Goal: Information Seeking & Learning: Compare options

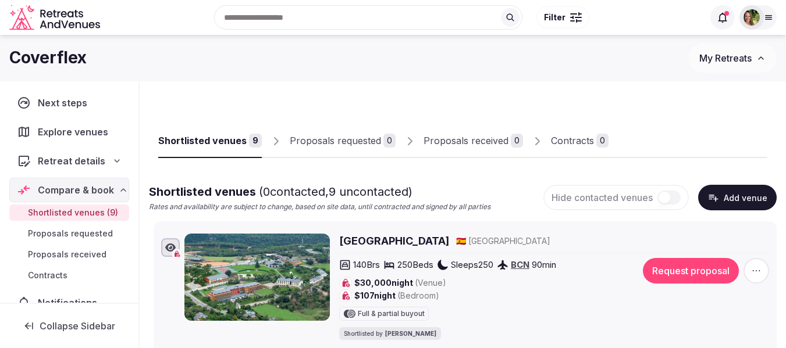
click at [66, 156] on span "Retreat details" at bounding box center [71, 161] width 67 height 14
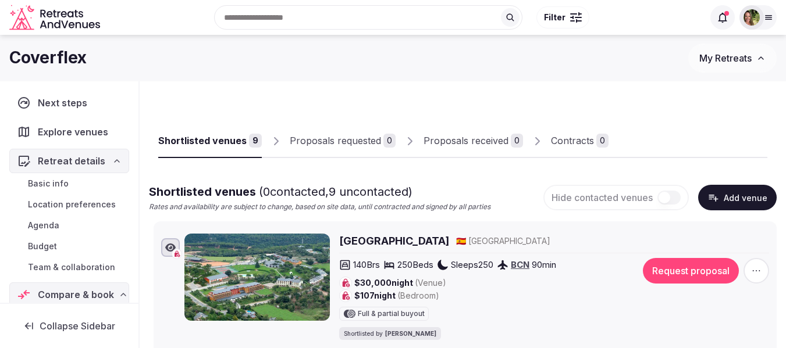
click at [72, 267] on span "Team & collaboration" at bounding box center [71, 268] width 87 height 12
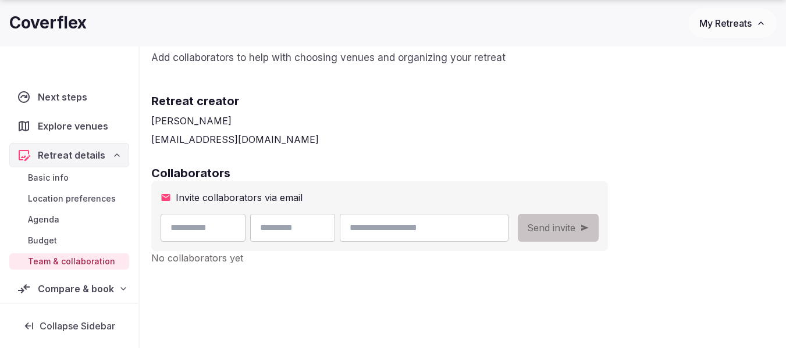
scroll to position [116, 0]
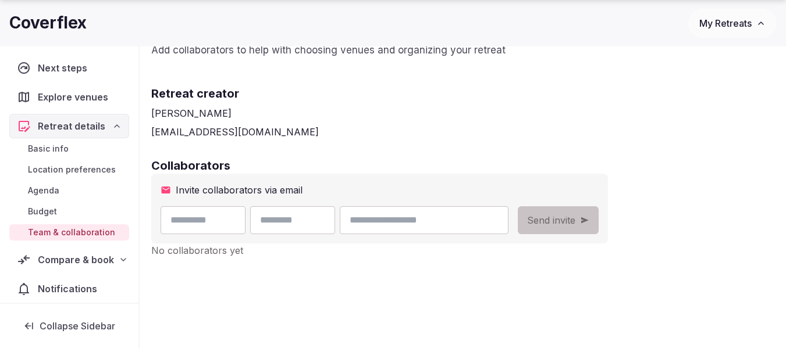
click at [449, 223] on input "email" at bounding box center [424, 220] width 169 height 28
paste input "**********"
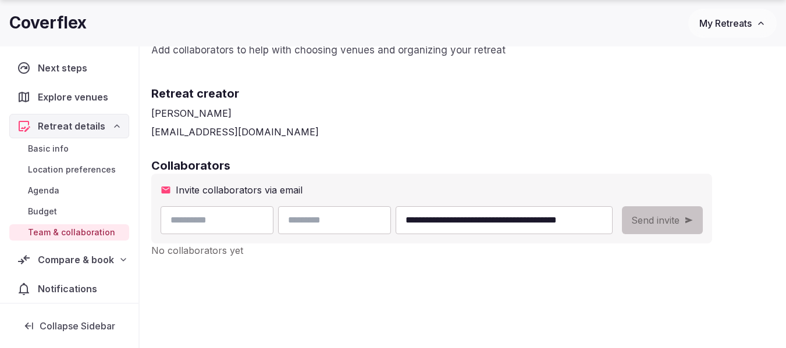
drag, startPoint x: 449, startPoint y: 221, endPoint x: 418, endPoint y: 222, distance: 30.8
click at [418, 222] on input "**********" at bounding box center [503, 220] width 217 height 28
type input "**********"
click at [358, 222] on input "text" at bounding box center [334, 220] width 113 height 28
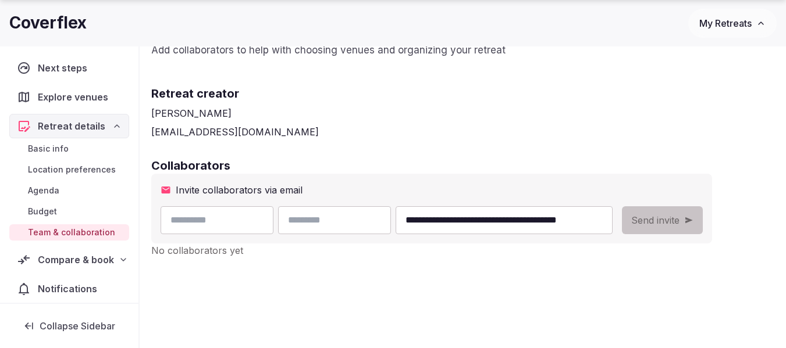
paste input "*******"
type input "*******"
drag, startPoint x: 422, startPoint y: 222, endPoint x: 379, endPoint y: 222, distance: 43.0
click at [379, 222] on div "**********" at bounding box center [386, 220] width 452 height 28
click at [247, 221] on input "text" at bounding box center [216, 220] width 113 height 28
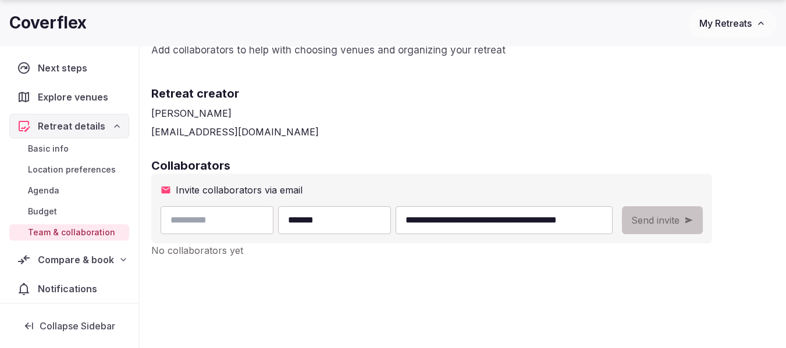
paste input "*****"
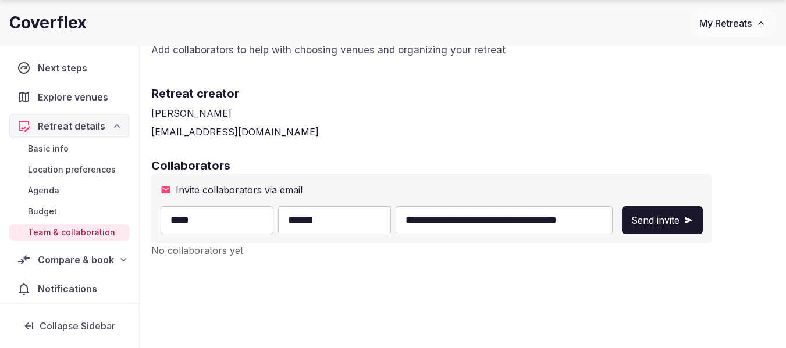
type input "*****"
drag, startPoint x: 466, startPoint y: 220, endPoint x: 400, endPoint y: 221, distance: 66.3
click at [400, 221] on input "**********" at bounding box center [503, 220] width 217 height 28
click at [551, 221] on input "**********" at bounding box center [503, 220] width 217 height 28
type input "**********"
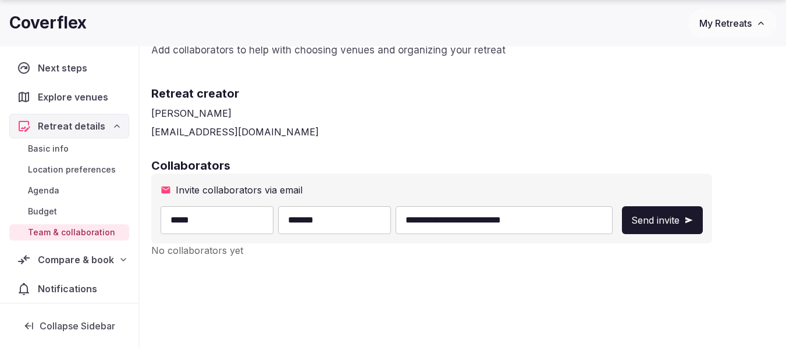
click at [653, 220] on span "Send invite" at bounding box center [655, 220] width 48 height 14
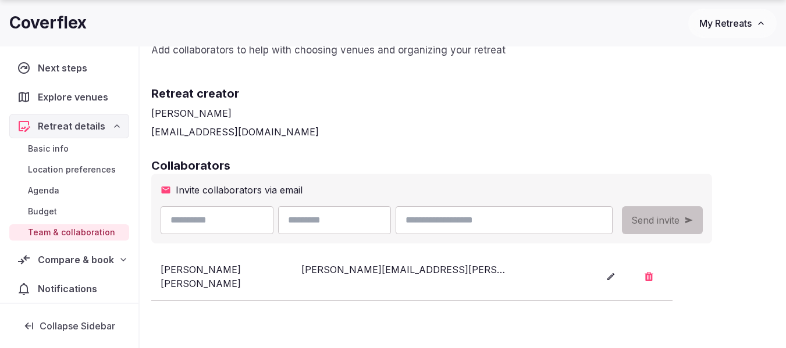
click at [711, 21] on span "My Retreats" at bounding box center [725, 23] width 52 height 12
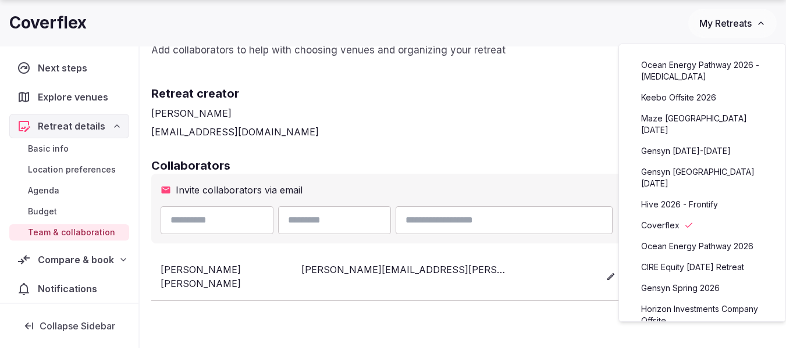
click at [573, 19] on div "Coverflex" at bounding box center [348, 23] width 679 height 23
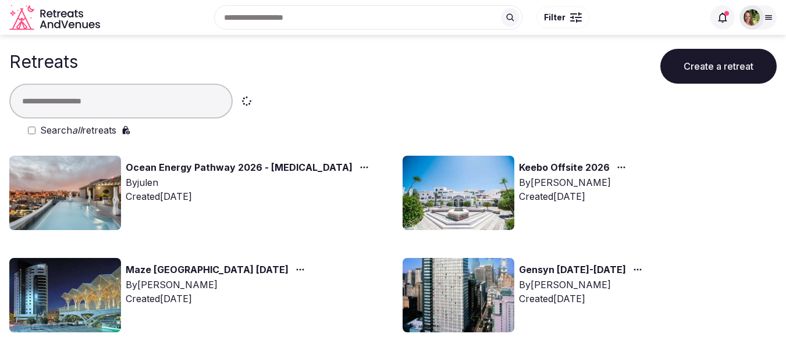
click at [723, 70] on button "Create a retreat" at bounding box center [718, 66] width 116 height 35
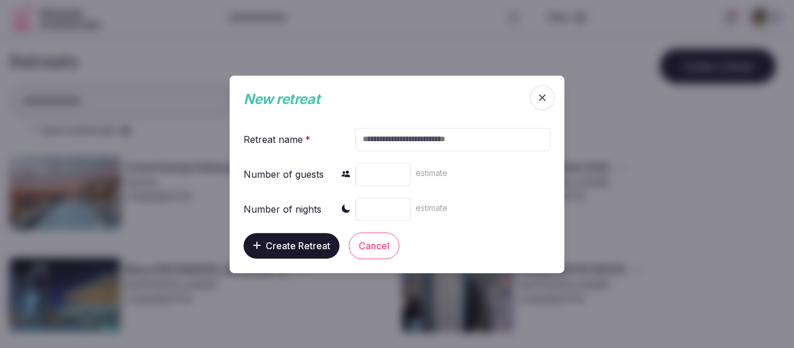
click at [391, 134] on input "text" at bounding box center [452, 138] width 195 height 23
type input "*"
type input "**********"
click at [291, 251] on span "Create Retreat" at bounding box center [298, 246] width 65 height 12
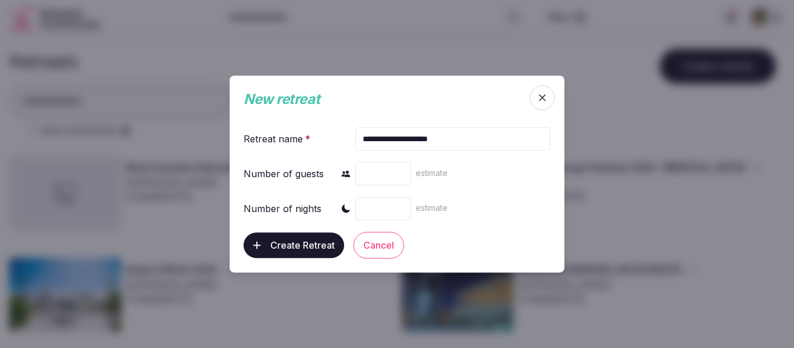
click at [283, 242] on span "Create Retreat" at bounding box center [302, 246] width 65 height 12
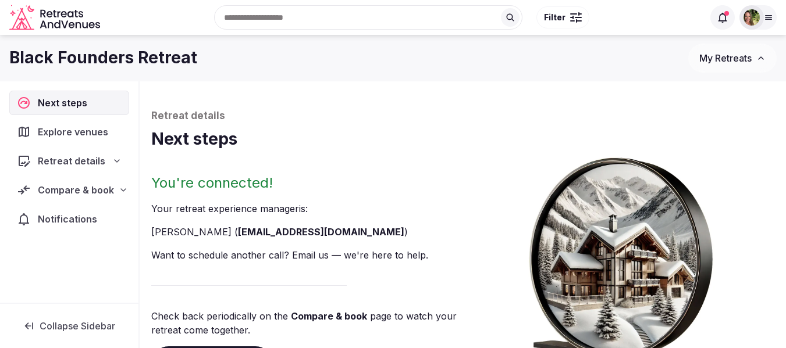
click at [77, 130] on span "Explore venues" at bounding box center [75, 132] width 75 height 14
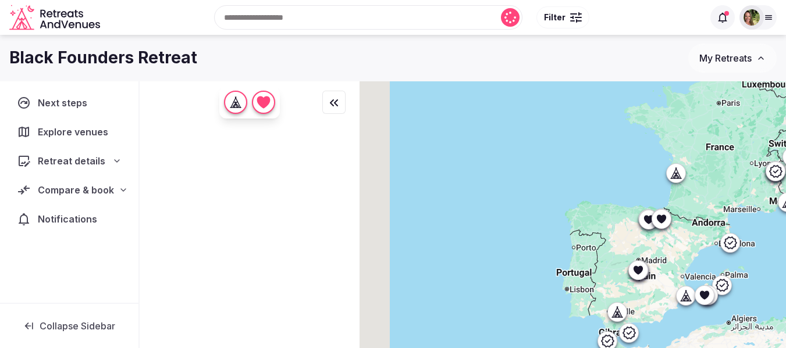
drag, startPoint x: 432, startPoint y: 160, endPoint x: 654, endPoint y: 194, distance: 224.7
click at [654, 194] on div at bounding box center [572, 234] width 426 height 306
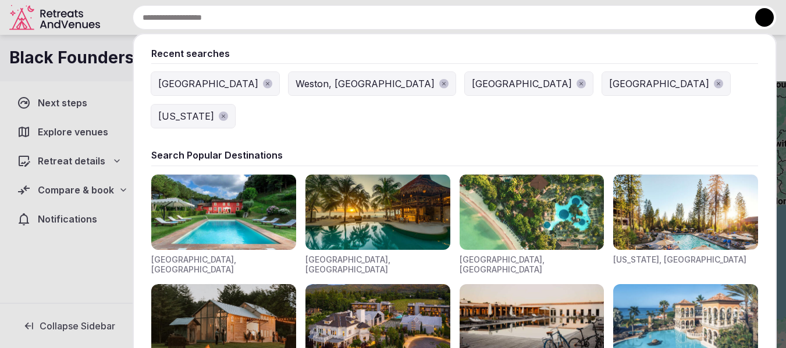
click at [296, 16] on div "Recent searches Spain Weston, FL Dominican Republic South Lake Tahoe, CA 96150 …" at bounding box center [441, 17] width 672 height 24
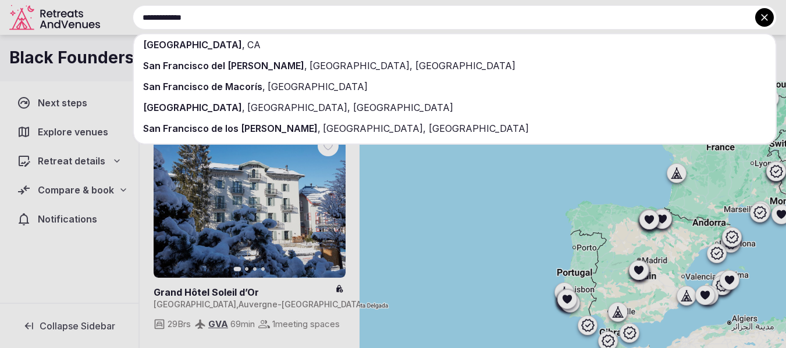
type input "**********"
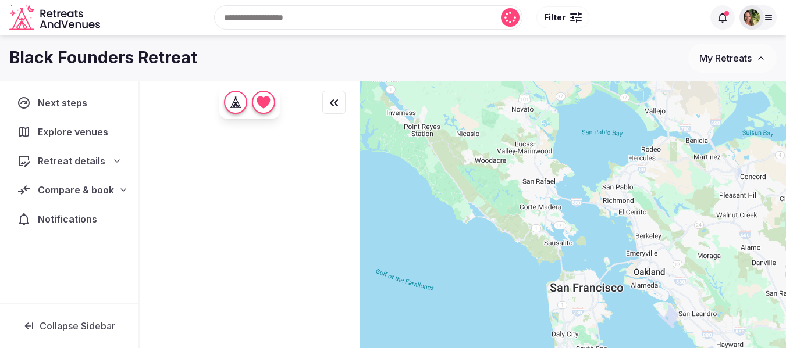
drag, startPoint x: 681, startPoint y: 165, endPoint x: 647, endPoint y: 254, distance: 95.4
click at [647, 254] on div at bounding box center [572, 234] width 426 height 306
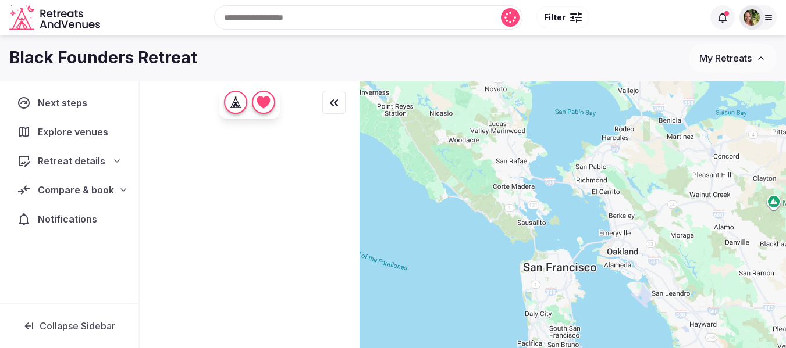
drag, startPoint x: 666, startPoint y: 265, endPoint x: 640, endPoint y: 242, distance: 34.7
click at [640, 242] on div at bounding box center [572, 234] width 426 height 306
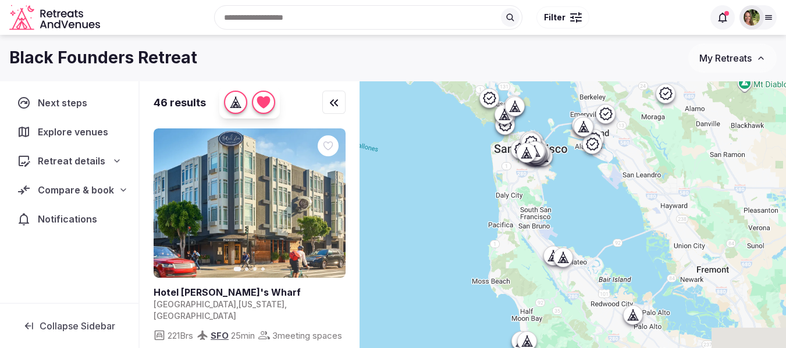
drag, startPoint x: 687, startPoint y: 298, endPoint x: 658, endPoint y: 178, distance: 123.3
click at [658, 178] on div at bounding box center [572, 234] width 426 height 306
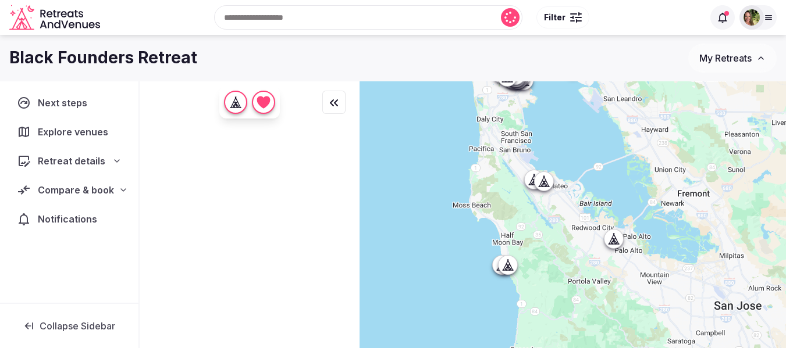
drag, startPoint x: 654, startPoint y: 255, endPoint x: 635, endPoint y: 175, distance: 82.5
click at [635, 175] on div at bounding box center [572, 234] width 426 height 306
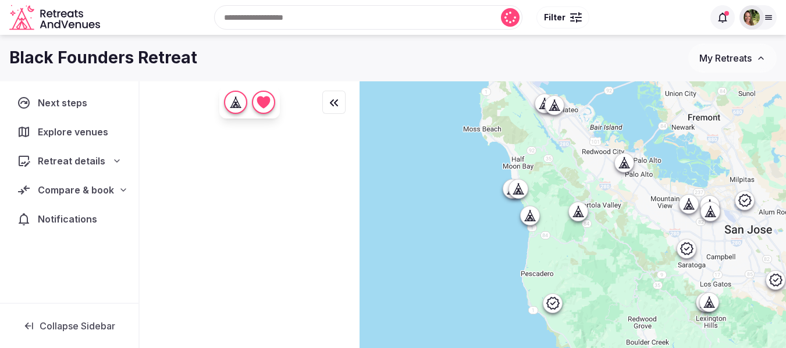
drag, startPoint x: 581, startPoint y: 291, endPoint x: 597, endPoint y: 176, distance: 115.6
click at [597, 176] on div at bounding box center [572, 234] width 426 height 306
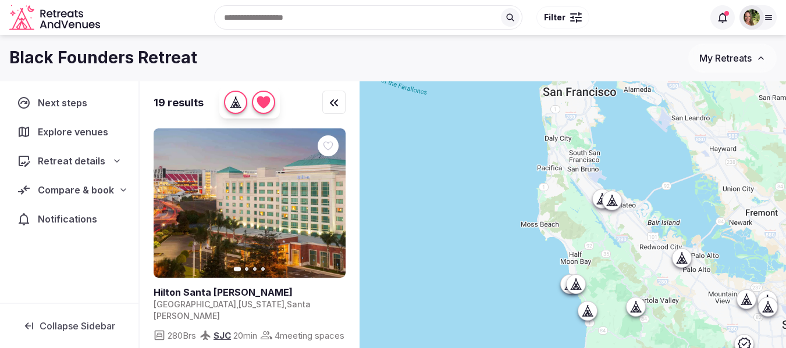
drag, startPoint x: 590, startPoint y: 167, endPoint x: 647, endPoint y: 264, distance: 112.4
click at [647, 264] on div at bounding box center [572, 234] width 426 height 306
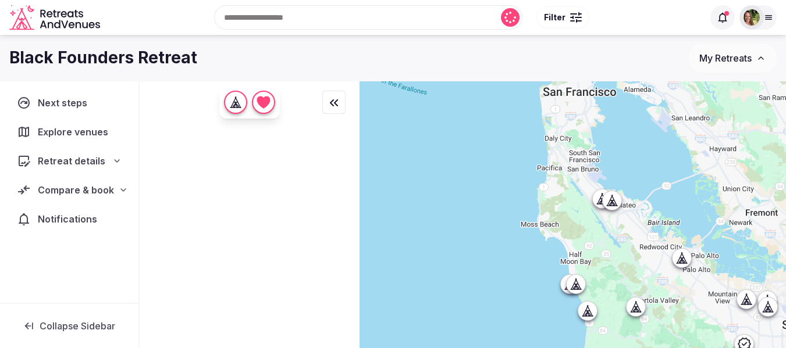
click at [585, 313] on div at bounding box center [587, 310] width 19 height 19
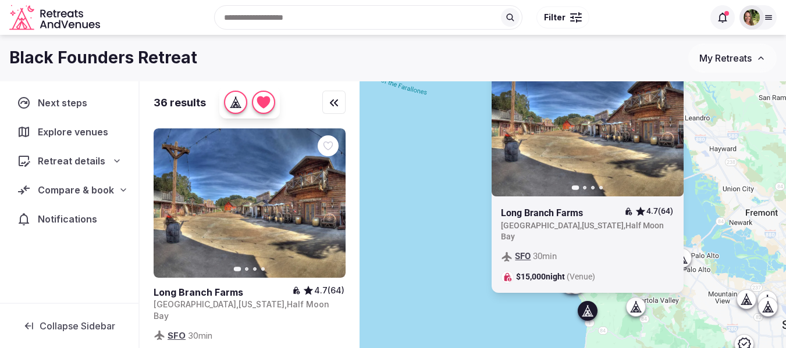
click at [443, 312] on div "Previous slide Next slide Long Branch Farms 4.7 (64) United States , California…" at bounding box center [572, 234] width 426 height 306
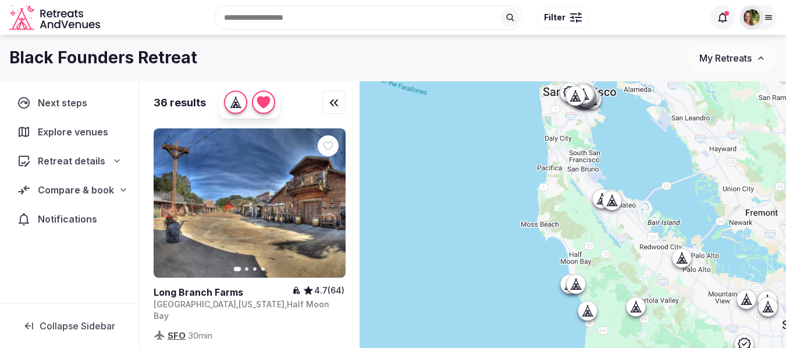
click at [584, 289] on div at bounding box center [575, 284] width 19 height 19
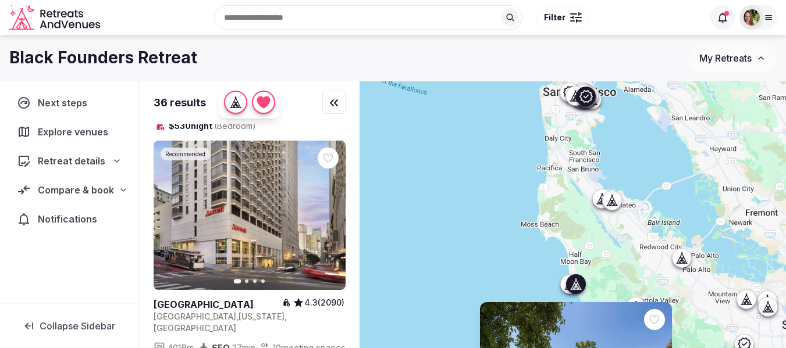
scroll to position [1570, 0]
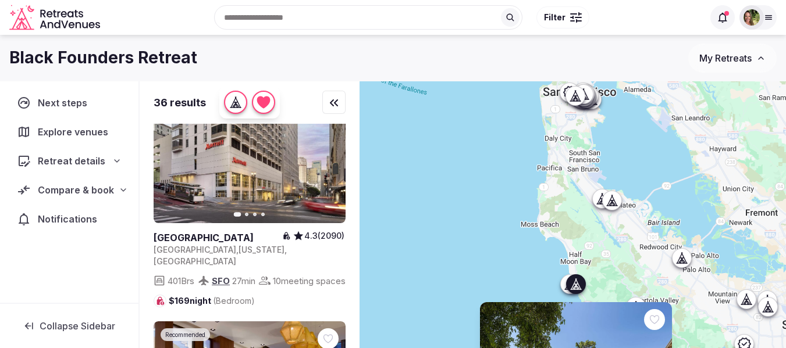
drag, startPoint x: 448, startPoint y: 235, endPoint x: 454, endPoint y: 234, distance: 6.4
click at [448, 235] on div "Previous slide Next slide Half Moon Bay Lodge 4.1 (889) United States , Califor…" at bounding box center [572, 234] width 426 height 306
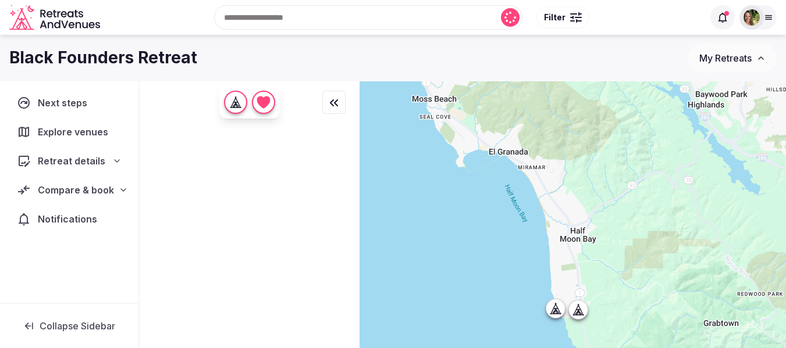
scroll to position [0, 0]
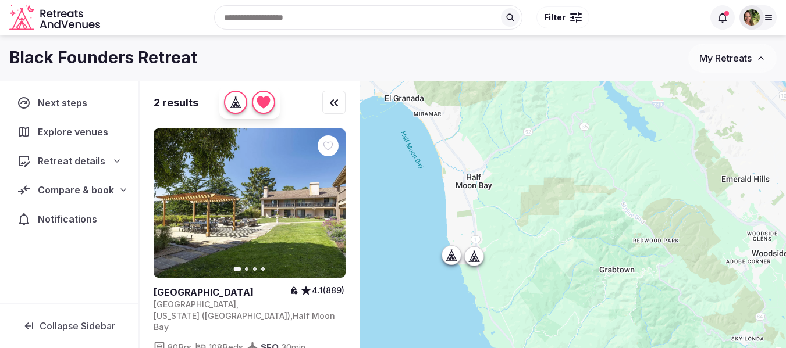
drag, startPoint x: 645, startPoint y: 284, endPoint x: 541, endPoint y: 227, distance: 118.9
click at [541, 227] on div at bounding box center [572, 234] width 426 height 306
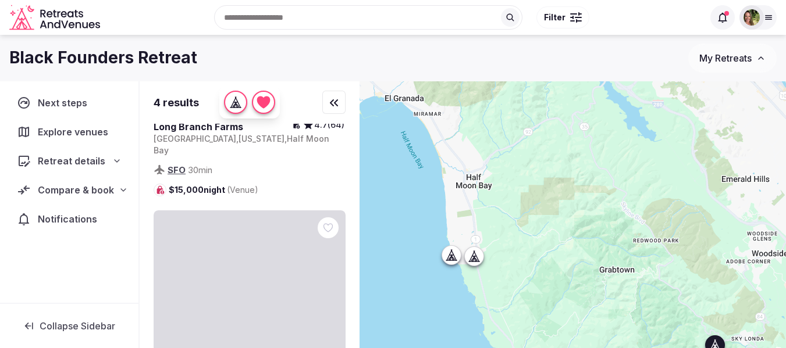
scroll to position [754, 0]
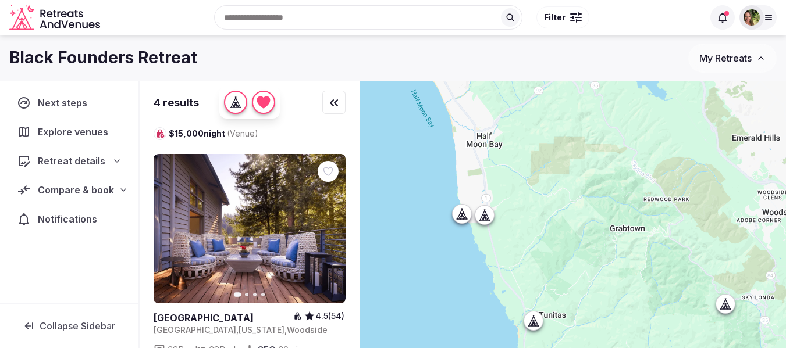
drag, startPoint x: 559, startPoint y: 283, endPoint x: 572, endPoint y: 204, distance: 79.5
click at [572, 204] on div at bounding box center [572, 234] width 426 height 306
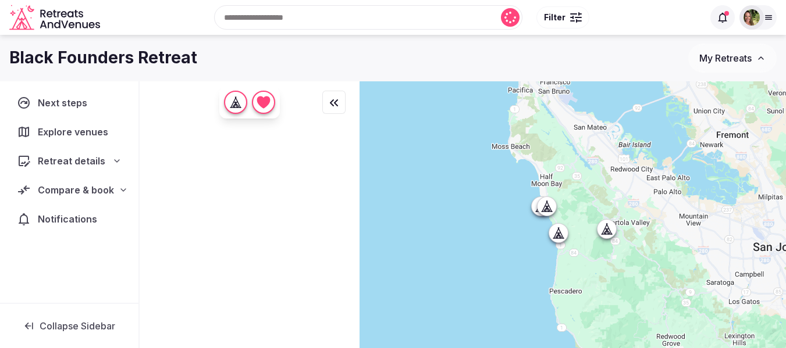
scroll to position [0, 0]
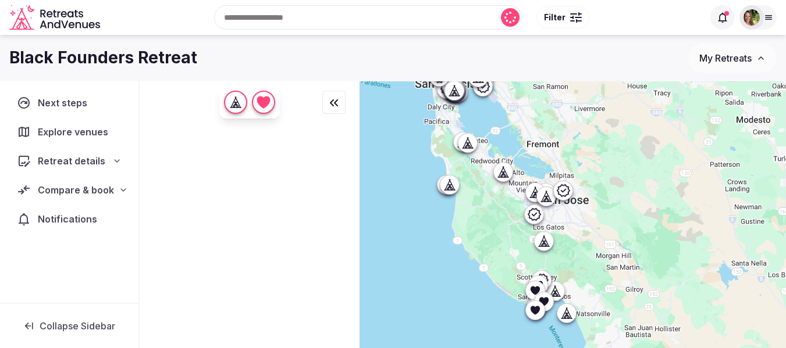
drag, startPoint x: 638, startPoint y: 309, endPoint x: 504, endPoint y: 239, distance: 151.6
click at [504, 239] on div at bounding box center [572, 234] width 426 height 306
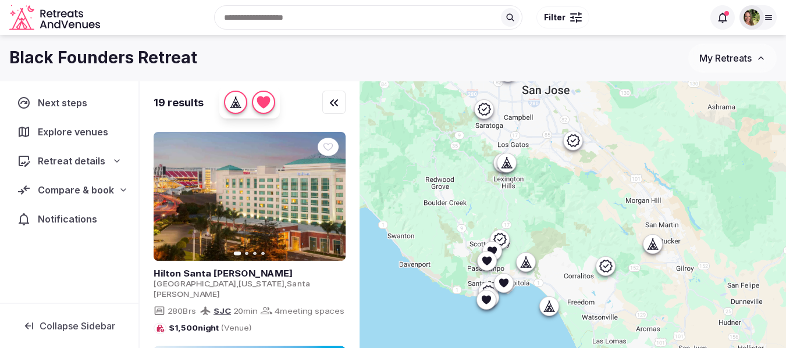
drag, startPoint x: 545, startPoint y: 269, endPoint x: 569, endPoint y: 216, distance: 58.0
click at [569, 216] on div at bounding box center [572, 234] width 426 height 306
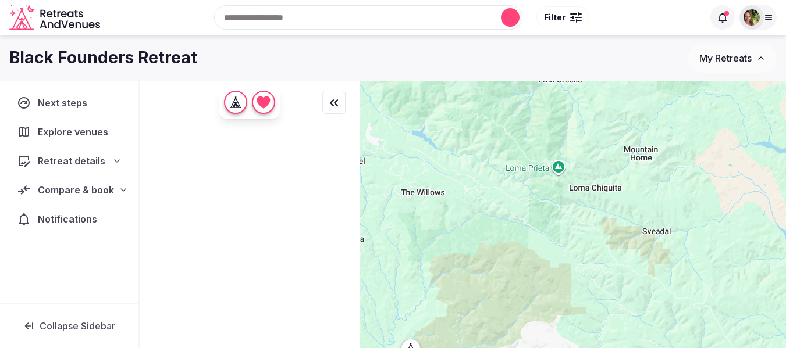
drag, startPoint x: 545, startPoint y: 296, endPoint x: 601, endPoint y: 179, distance: 129.5
click at [601, 179] on div at bounding box center [572, 234] width 426 height 306
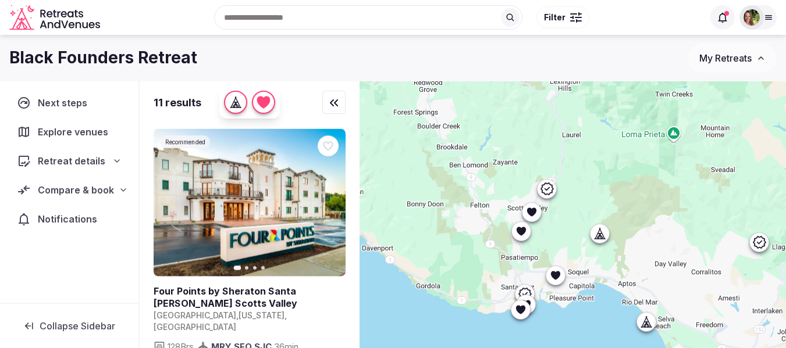
drag, startPoint x: 580, startPoint y: 241, endPoint x: 654, endPoint y: 251, distance: 74.5
click at [654, 251] on div at bounding box center [572, 234] width 426 height 306
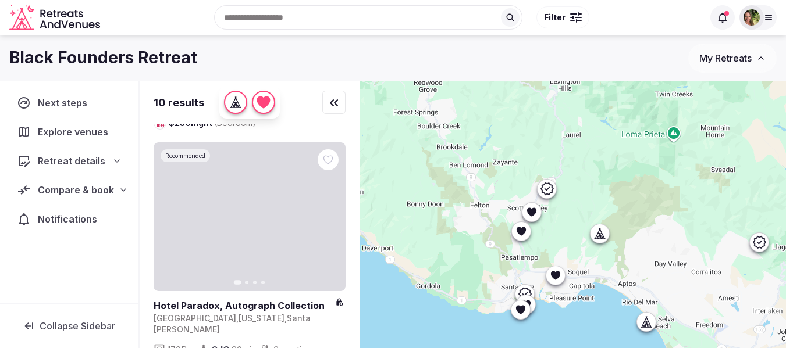
scroll to position [1105, 0]
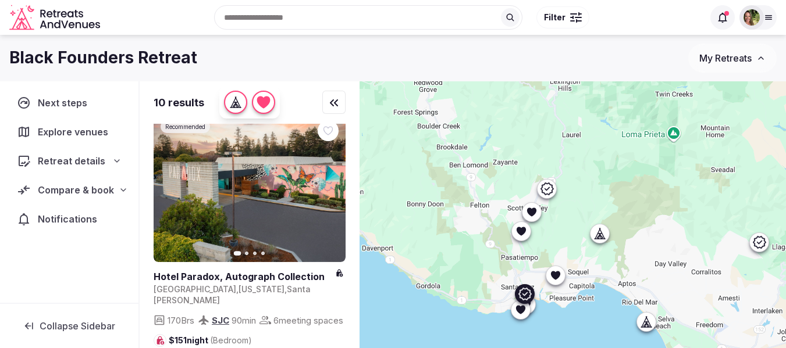
click at [327, 183] on icon "button" at bounding box center [328, 187] width 9 height 9
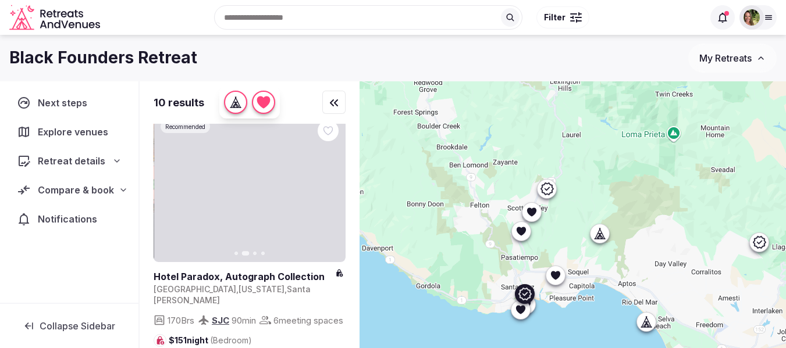
click at [327, 183] on icon "button" at bounding box center [328, 187] width 9 height 9
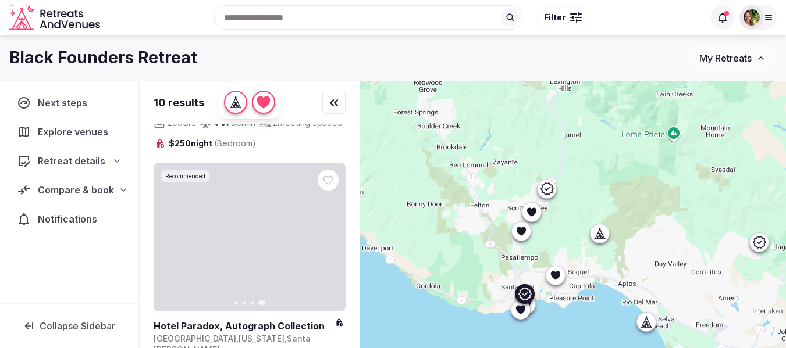
scroll to position [1047, 0]
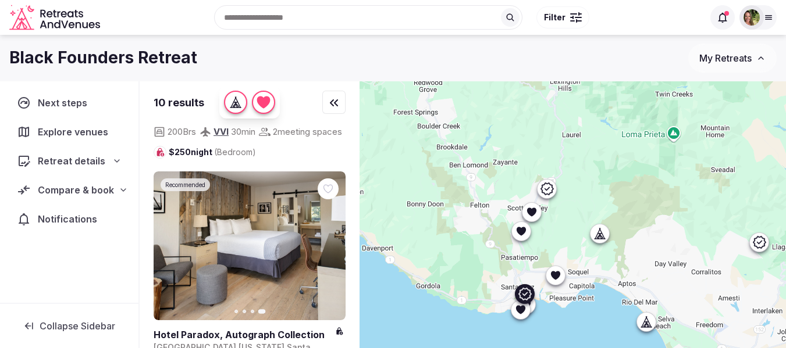
click at [0, 0] on icon at bounding box center [0, 0] width 0 height 0
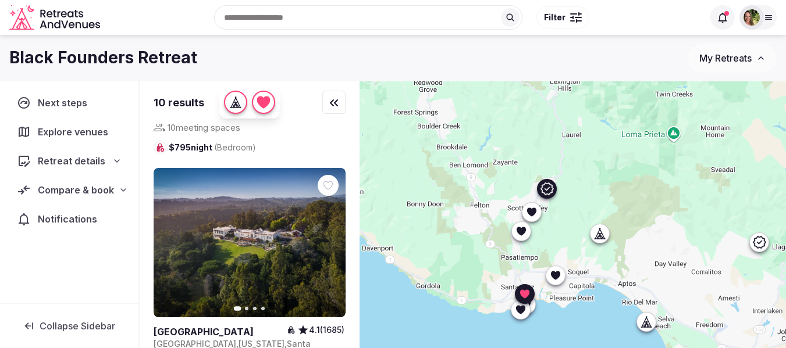
scroll to position [1570, 0]
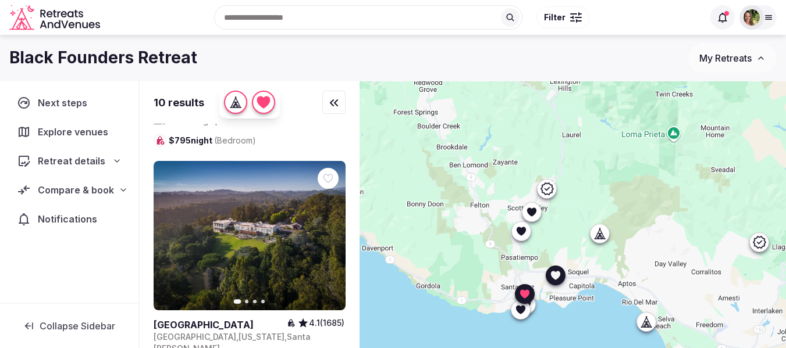
click at [0, 0] on icon at bounding box center [0, 0] width 0 height 0
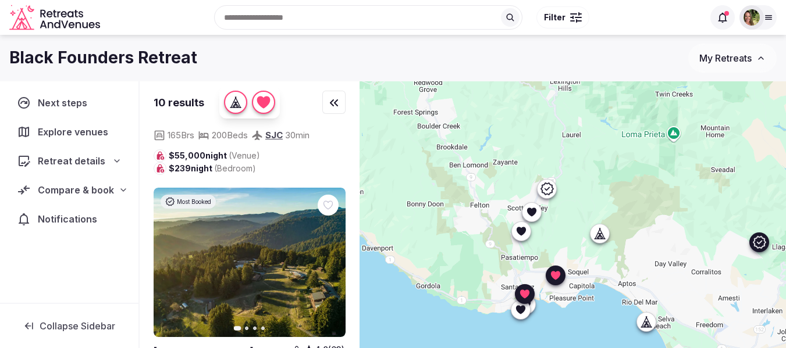
scroll to position [2339, 0]
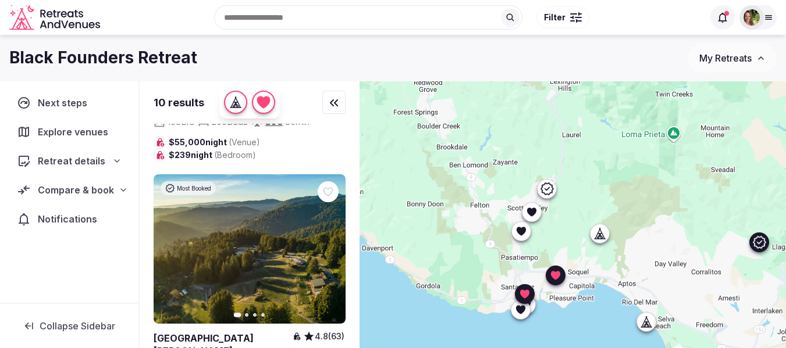
click at [329, 244] on icon "button" at bounding box center [328, 248] width 9 height 9
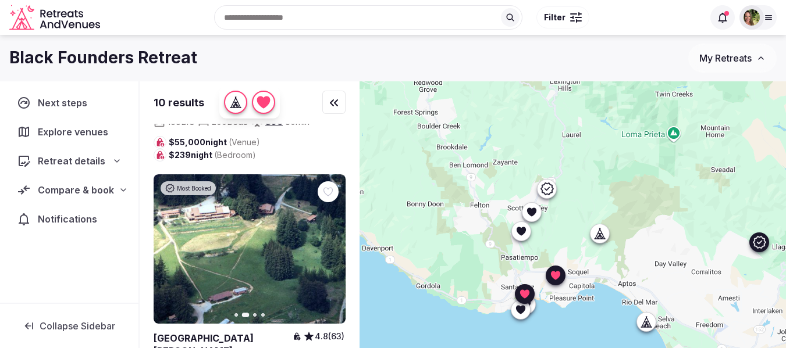
click at [329, 244] on icon "button" at bounding box center [328, 248] width 9 height 9
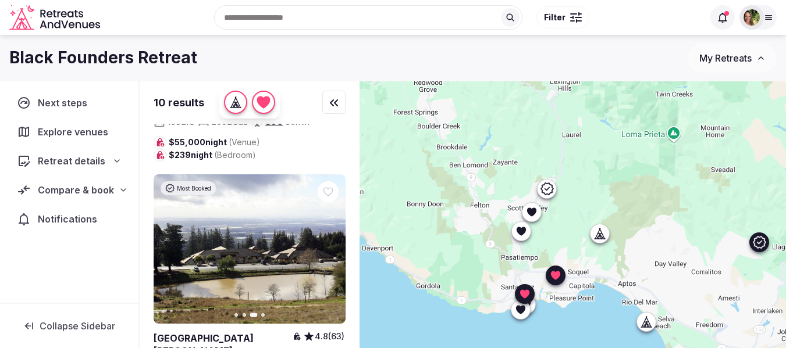
click at [329, 244] on icon "button" at bounding box center [328, 248] width 9 height 9
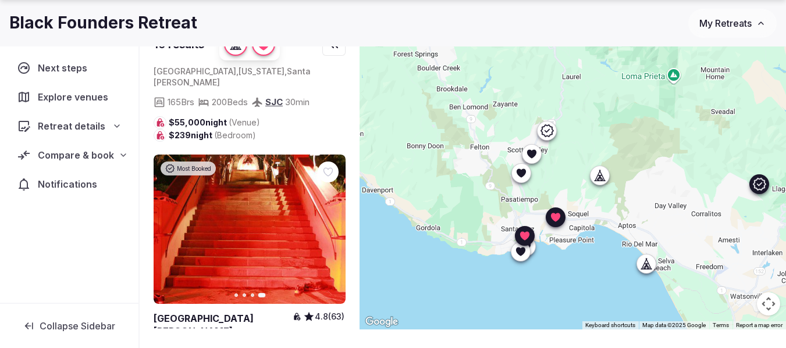
scroll to position [2281, 0]
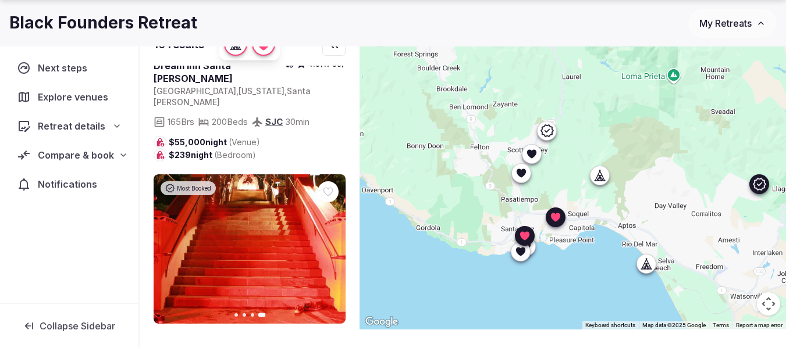
click at [172, 244] on icon "button" at bounding box center [169, 248] width 9 height 9
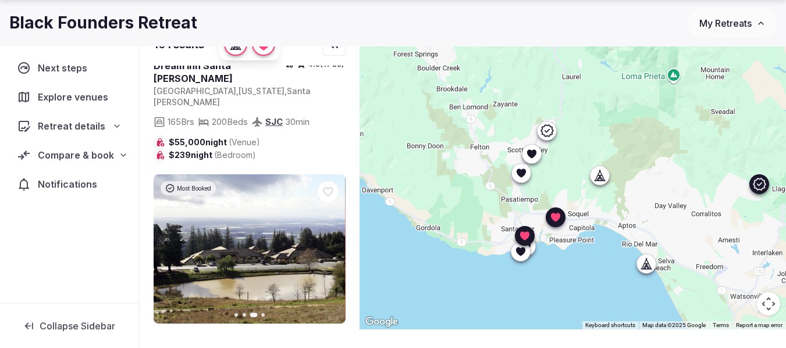
click at [172, 244] on icon "button" at bounding box center [169, 248] width 9 height 9
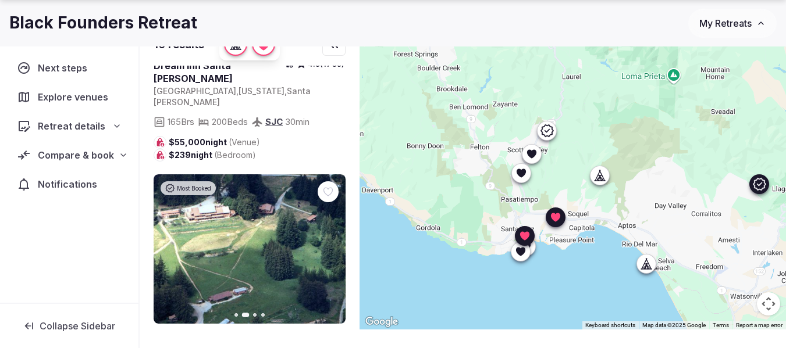
click at [172, 244] on icon "button" at bounding box center [169, 248] width 9 height 9
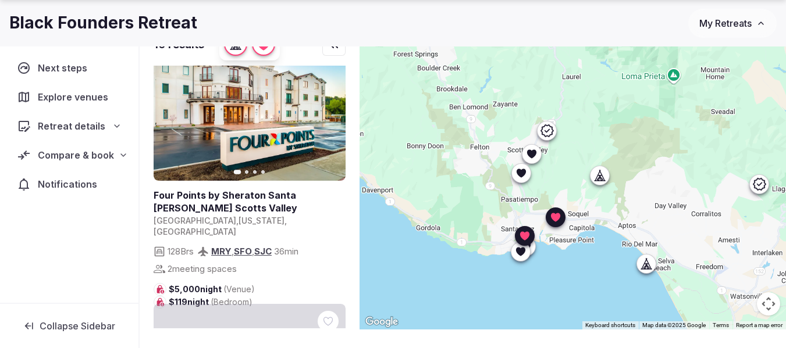
scroll to position [0, 0]
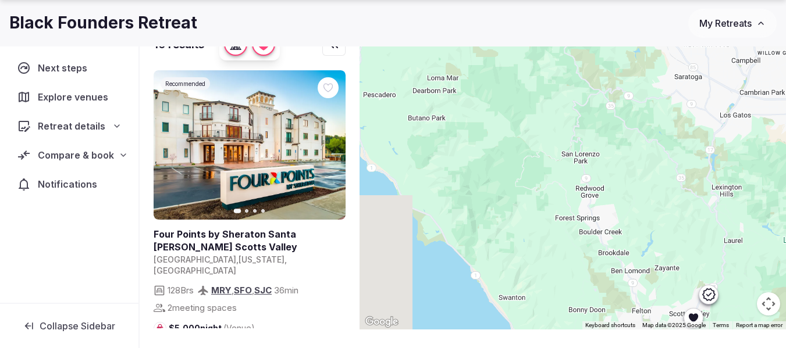
drag, startPoint x: 454, startPoint y: 138, endPoint x: 615, endPoint y: 304, distance: 231.1
click at [615, 304] on div at bounding box center [572, 176] width 426 height 306
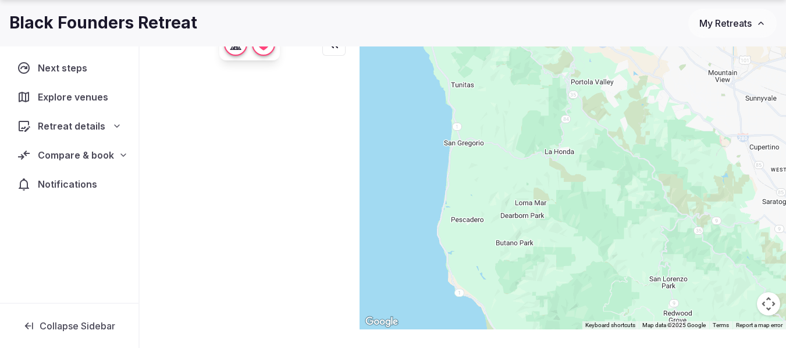
drag, startPoint x: 482, startPoint y: 116, endPoint x: 570, endPoint y: 222, distance: 137.5
click at [581, 249] on div at bounding box center [572, 176] width 426 height 306
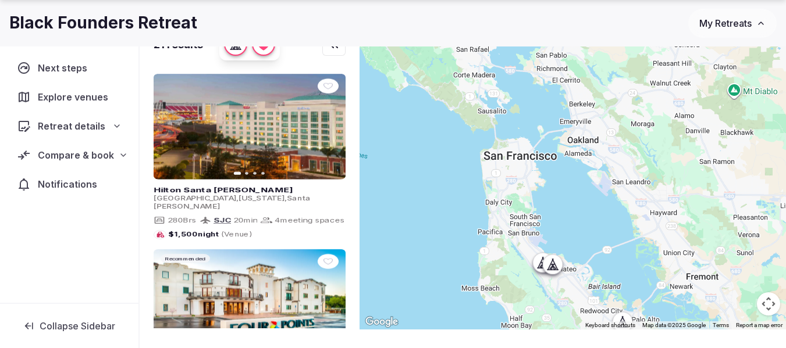
drag, startPoint x: 532, startPoint y: 101, endPoint x: 554, endPoint y: 330, distance: 230.2
click at [554, 330] on div "21 results Previous slide Next slide Hilton Santa Clara United States , Califor…" at bounding box center [463, 199] width 646 height 353
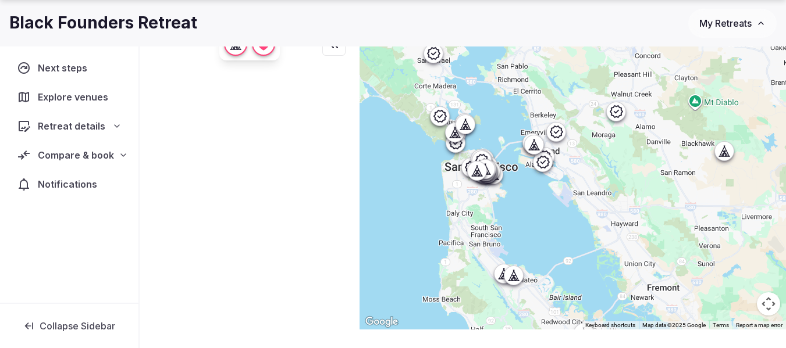
drag, startPoint x: 567, startPoint y: 187, endPoint x: 528, endPoint y: 199, distance: 40.8
click at [528, 199] on div at bounding box center [572, 176] width 426 height 306
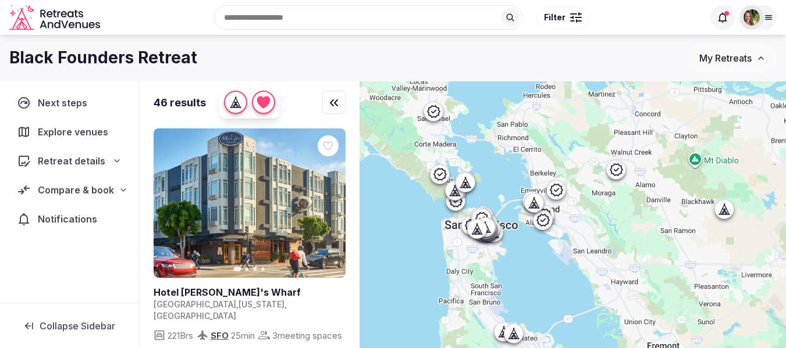
click at [576, 15] on div at bounding box center [576, 13] width 12 height 3
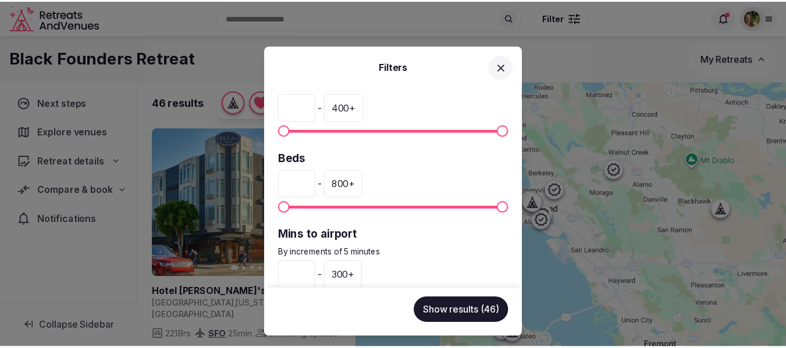
scroll to position [349, 0]
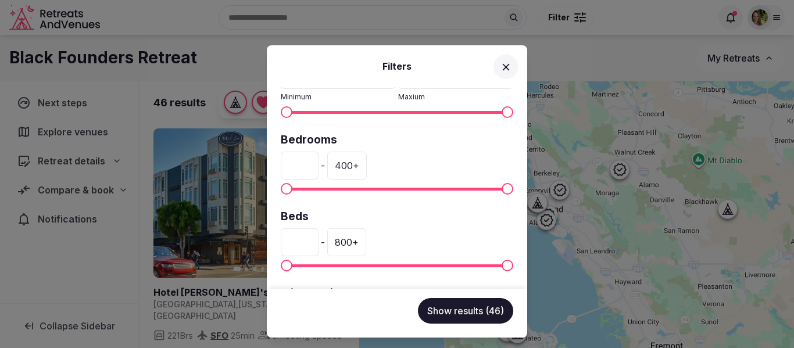
drag, startPoint x: 306, startPoint y: 165, endPoint x: 266, endPoint y: 169, distance: 39.8
click at [266, 169] on div "Filters Venue name Status All Published Draft Has cover photo? Any Yes No Ratin…" at bounding box center [397, 174] width 794 height 348
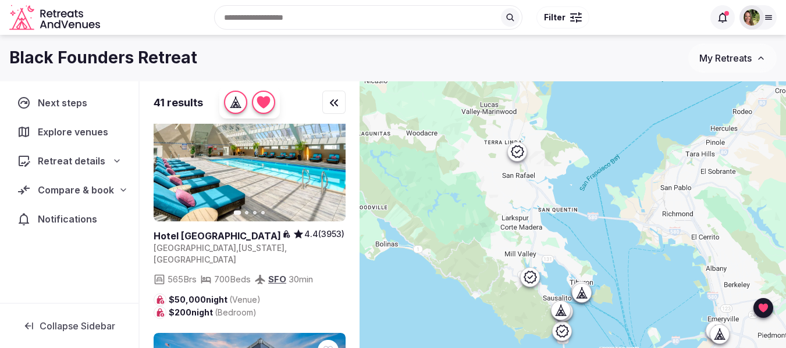
click at [280, 15] on div "Recent searches [GEOGRAPHIC_DATA], [GEOGRAPHIC_DATA] [GEOGRAPHIC_DATA] [GEOGRAP…" at bounding box center [404, 17] width 598 height 50
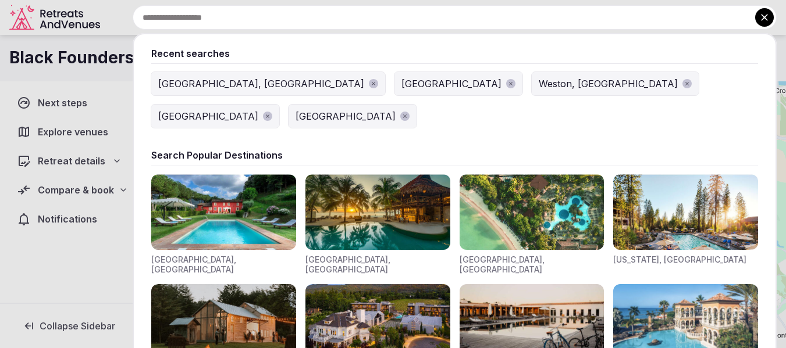
click at [765, 18] on icon at bounding box center [764, 17] width 7 height 7
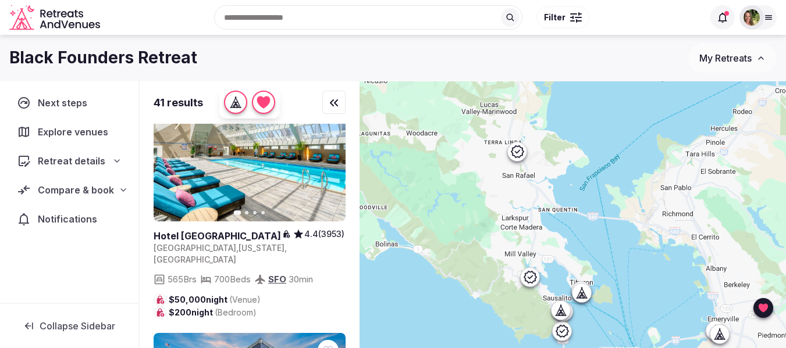
click at [340, 28] on input "text" at bounding box center [368, 17] width 308 height 24
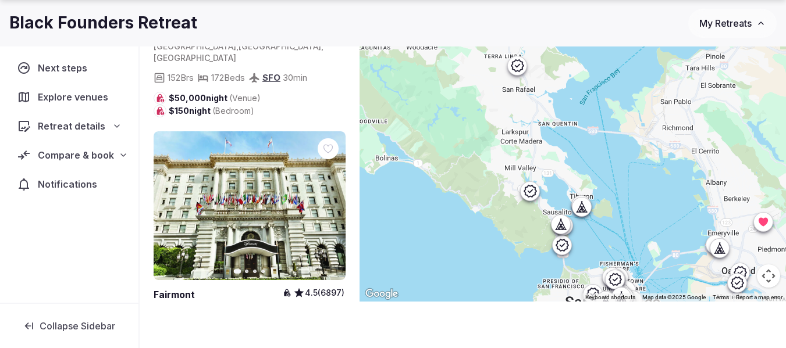
scroll to position [6745, 0]
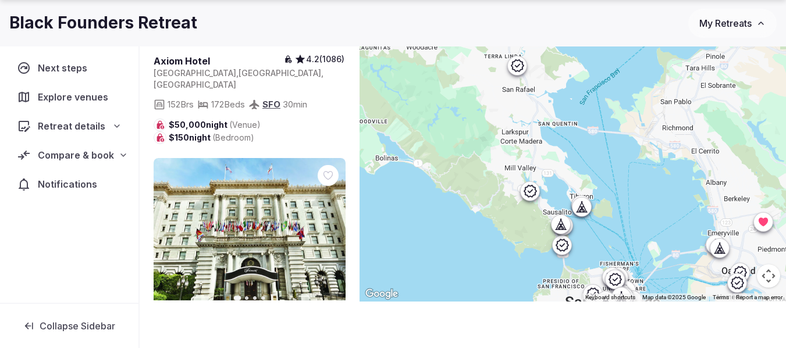
type input "*********"
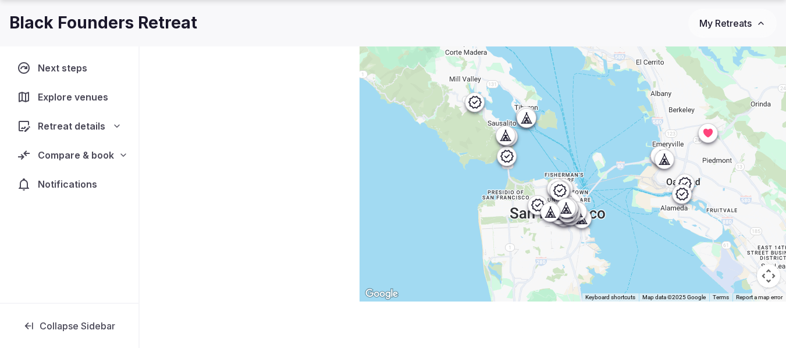
scroll to position [0, 0]
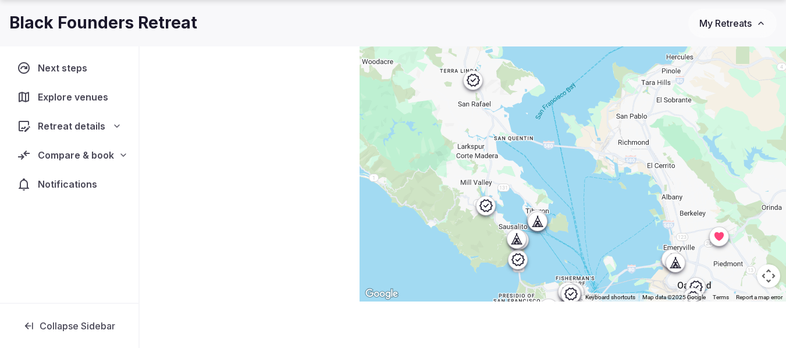
drag, startPoint x: 660, startPoint y: 240, endPoint x: 618, endPoint y: 260, distance: 46.6
click at [618, 260] on div at bounding box center [572, 148] width 426 height 306
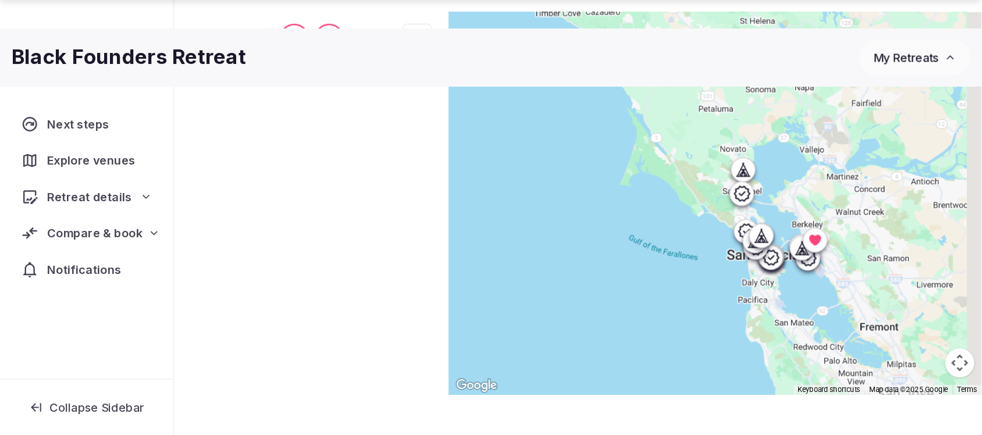
scroll to position [72, 0]
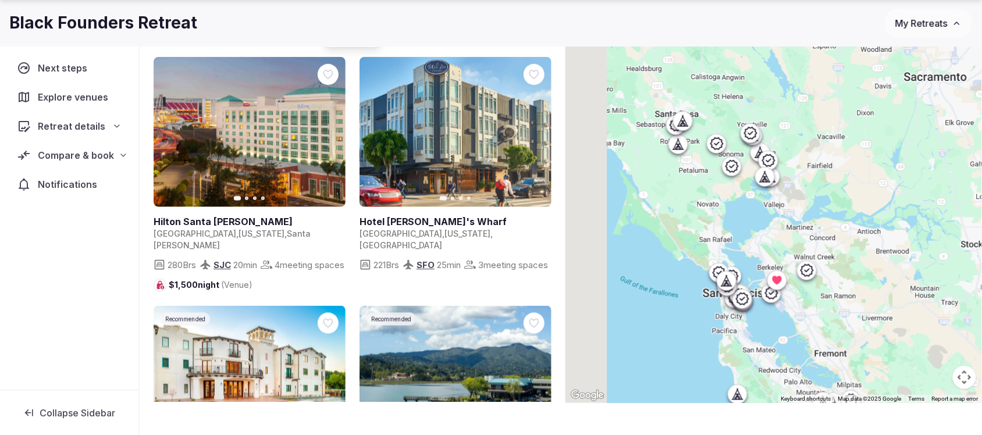
drag, startPoint x: 890, startPoint y: 160, endPoint x: 926, endPoint y: 266, distance: 111.8
click at [785, 266] on div at bounding box center [773, 206] width 416 height 393
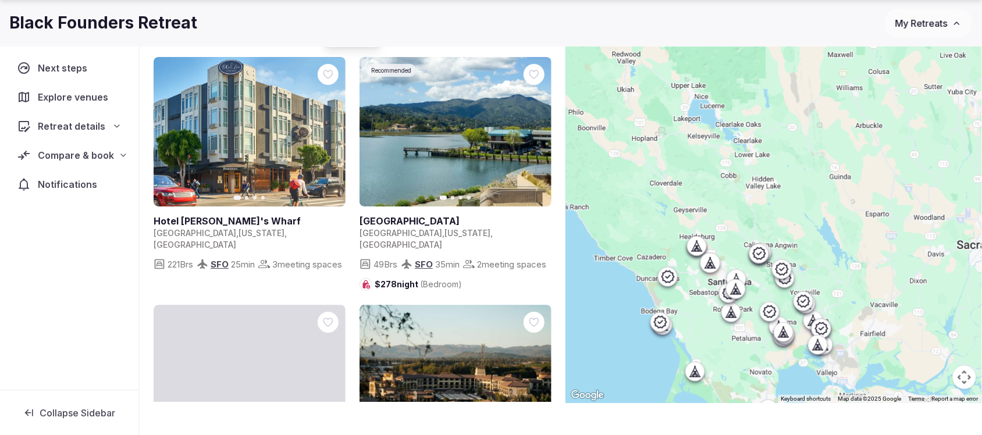
drag, startPoint x: 838, startPoint y: 179, endPoint x: 891, endPoint y: 349, distance: 178.4
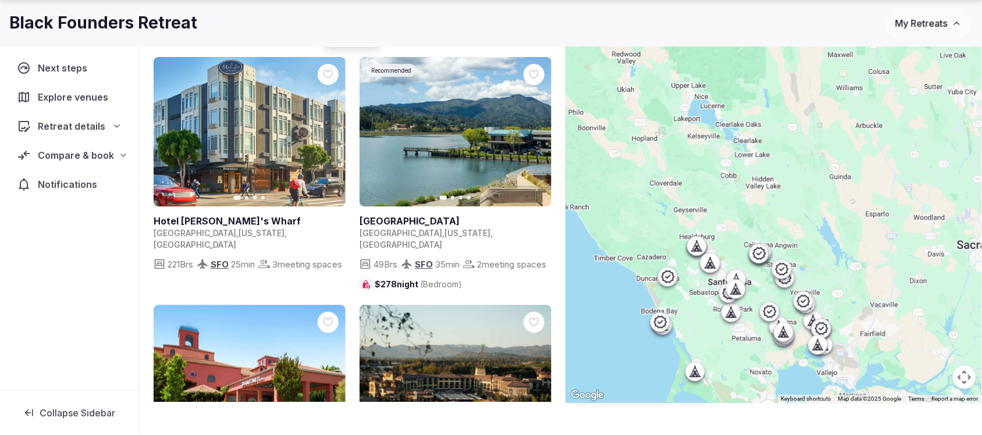
click at [785, 348] on div at bounding box center [773, 206] width 416 height 393
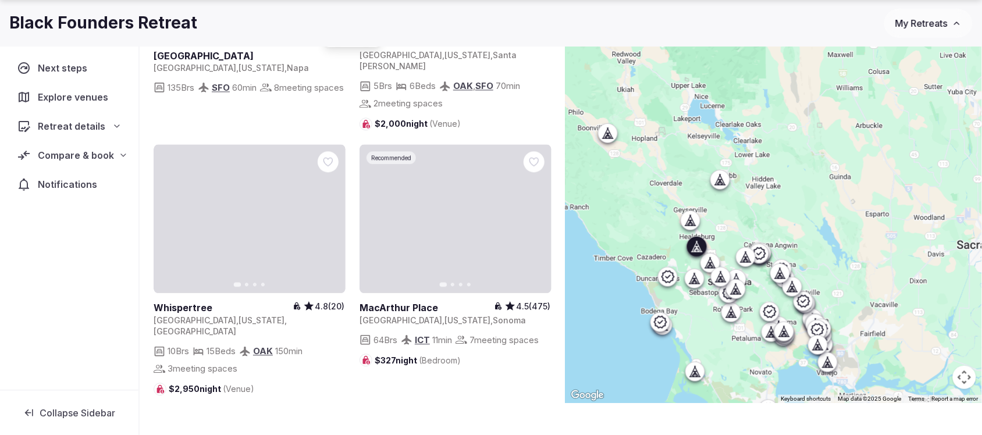
scroll to position [727, 0]
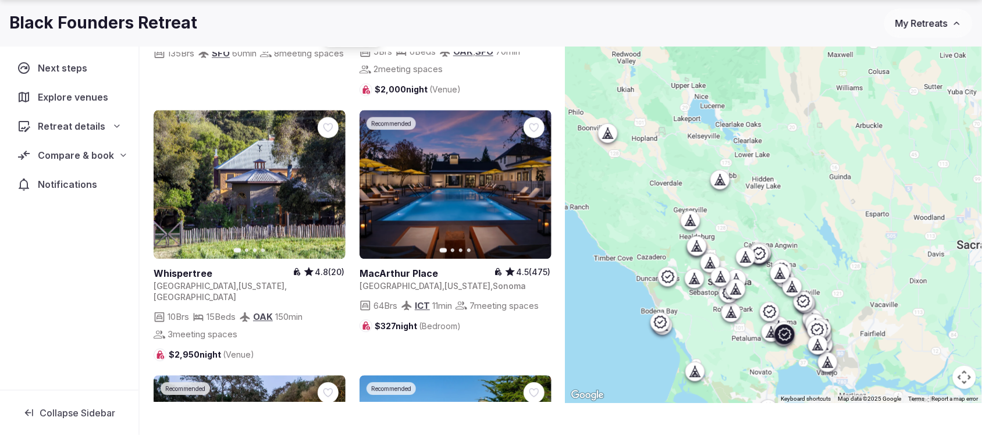
click at [533, 184] on button "Next slide" at bounding box center [535, 185] width 19 height 19
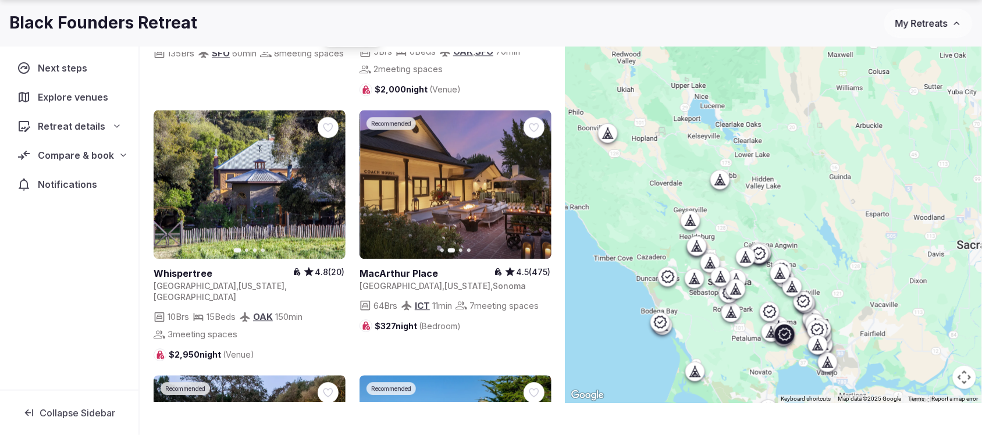
click at [533, 184] on button "Next slide" at bounding box center [535, 185] width 19 height 19
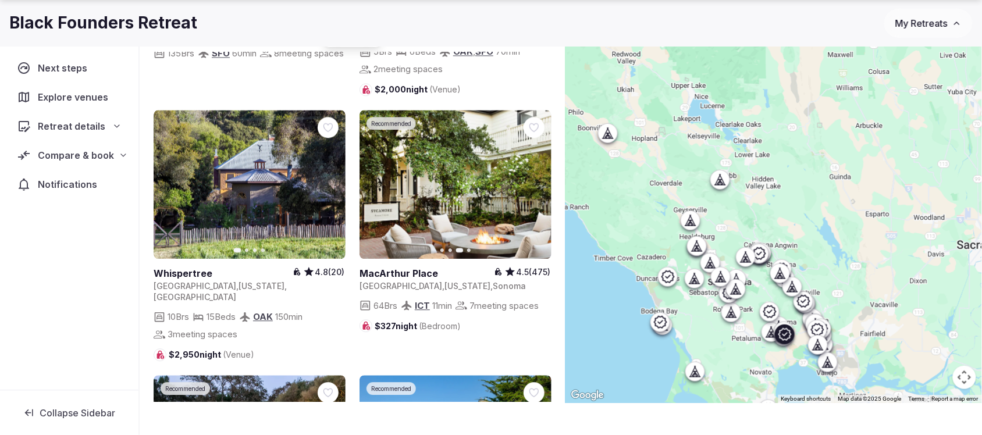
click at [0, 0] on icon at bounding box center [0, 0] width 0 height 0
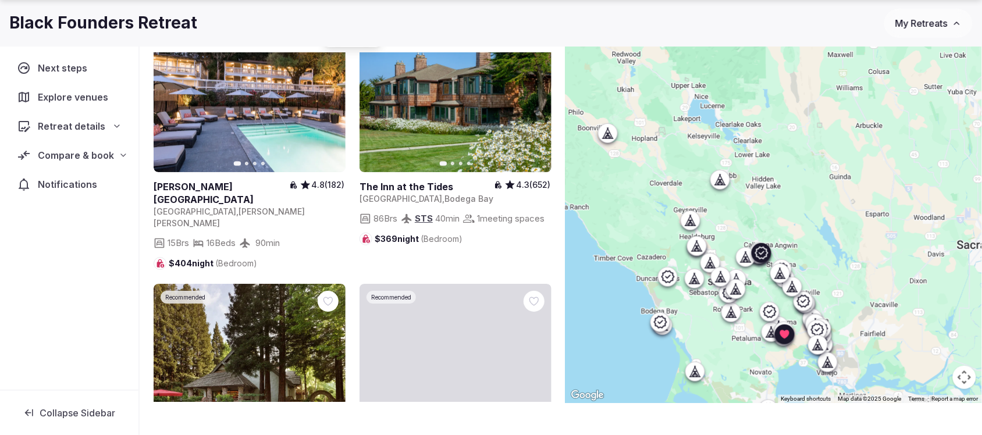
scroll to position [1163, 0]
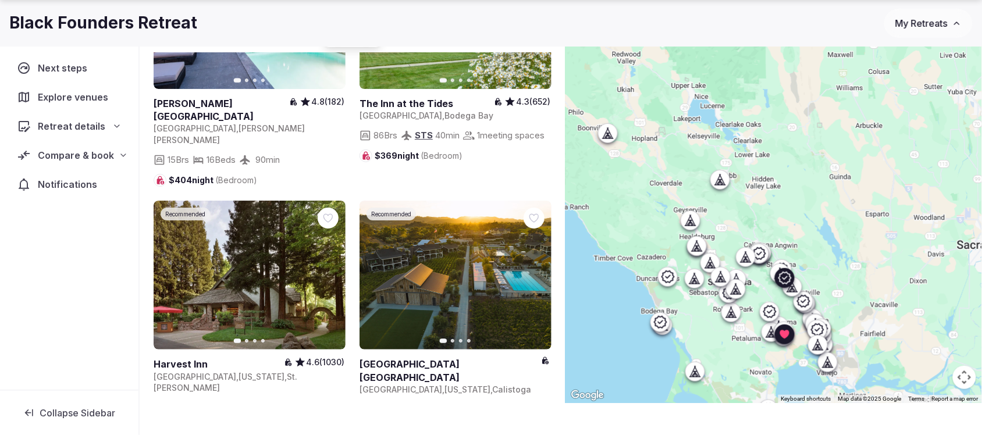
click at [323, 266] on button "Next slide" at bounding box center [329, 275] width 19 height 19
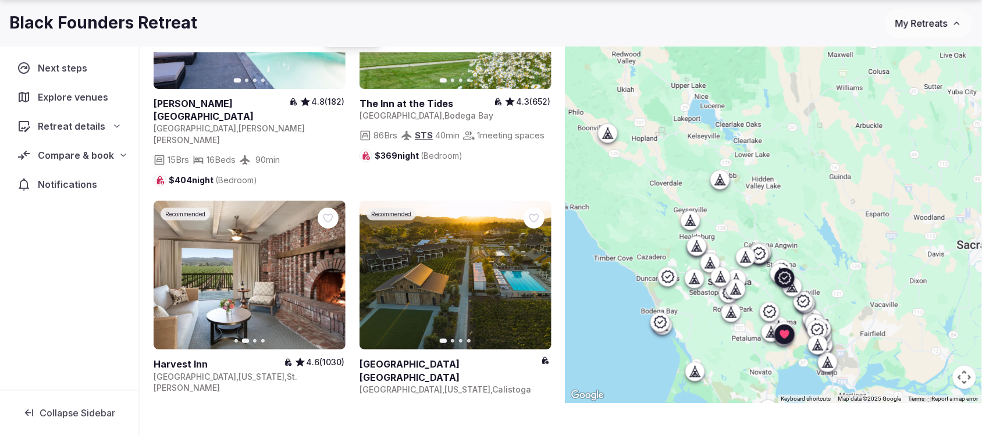
click at [323, 266] on button "Next slide" at bounding box center [329, 275] width 19 height 19
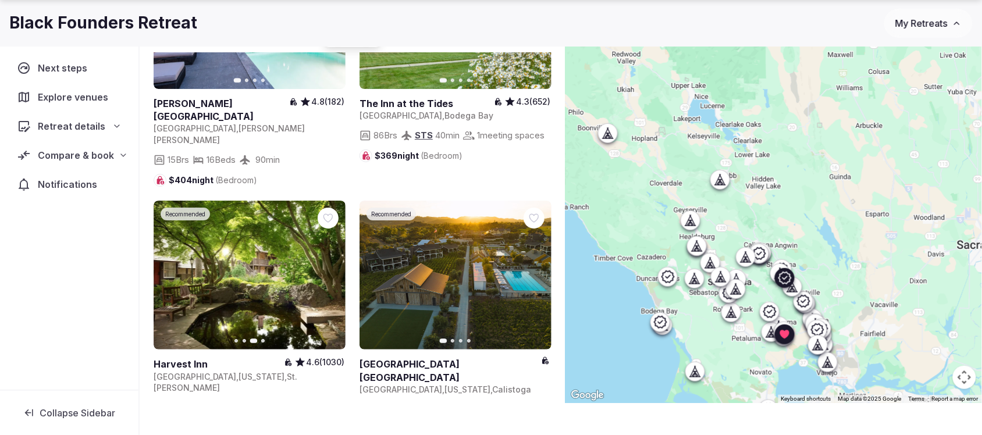
click at [0, 0] on icon at bounding box center [0, 0] width 0 height 0
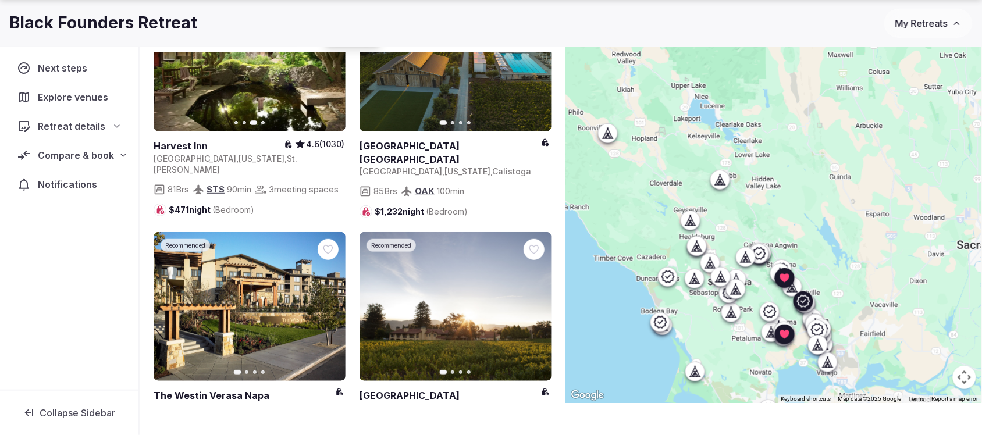
scroll to position [1454, 0]
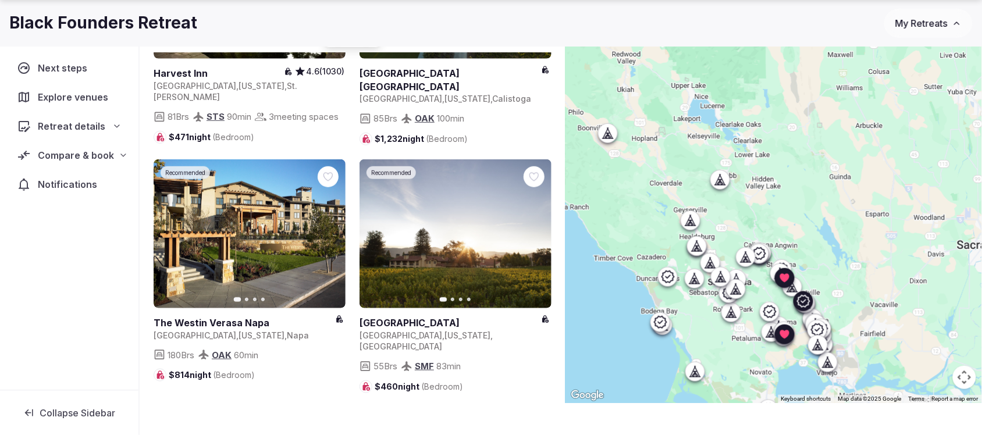
click at [527, 166] on div at bounding box center [533, 176] width 21 height 21
click at [0, 0] on icon at bounding box center [0, 0] width 0 height 0
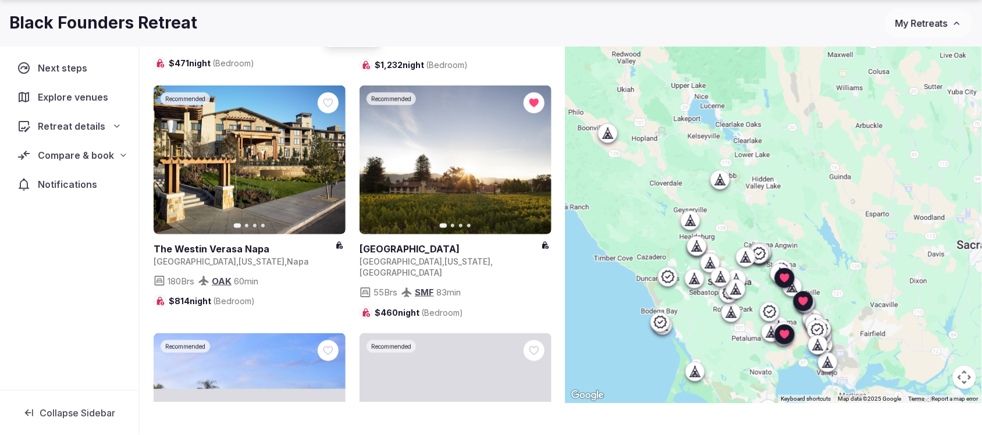
scroll to position [1672, 0]
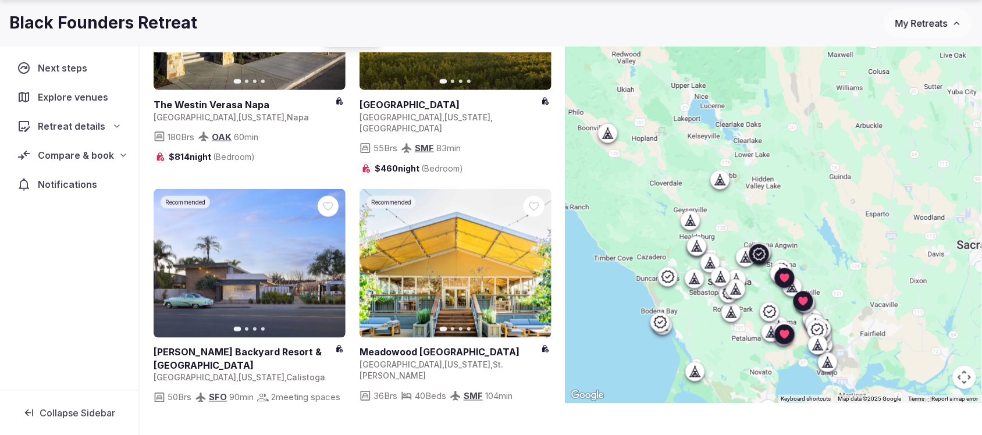
click at [329, 259] on icon "button" at bounding box center [328, 263] width 9 height 9
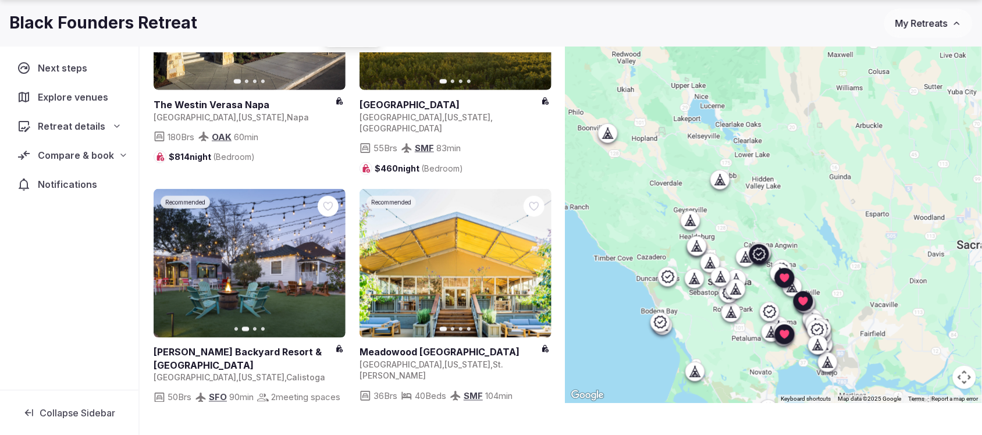
click at [329, 259] on icon "button" at bounding box center [328, 263] width 9 height 9
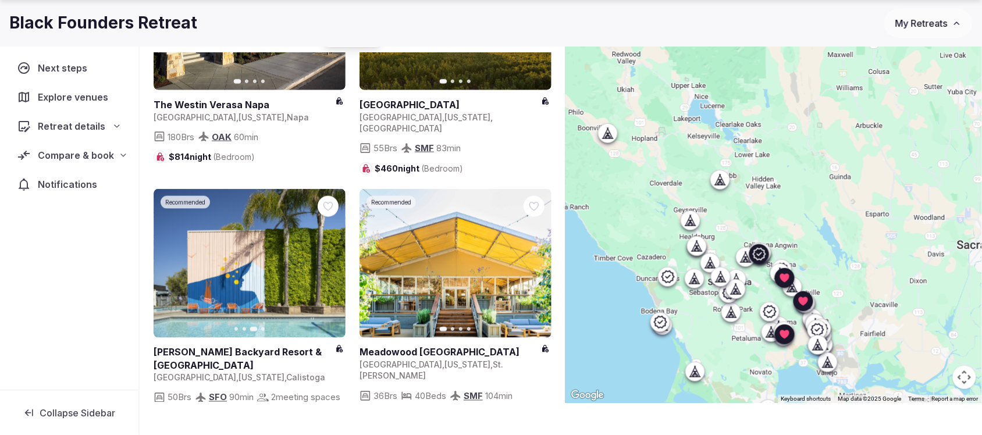
click at [329, 259] on icon "button" at bounding box center [328, 263] width 9 height 9
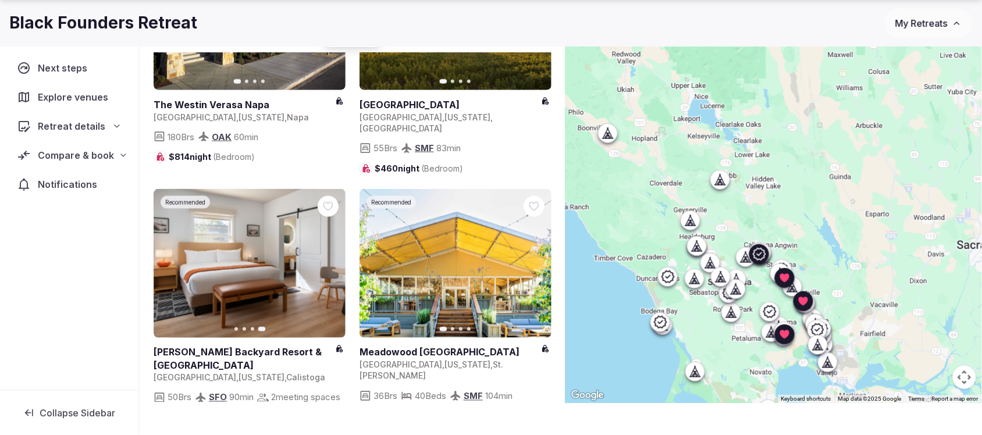
click at [0, 0] on icon at bounding box center [0, 0] width 0 height 0
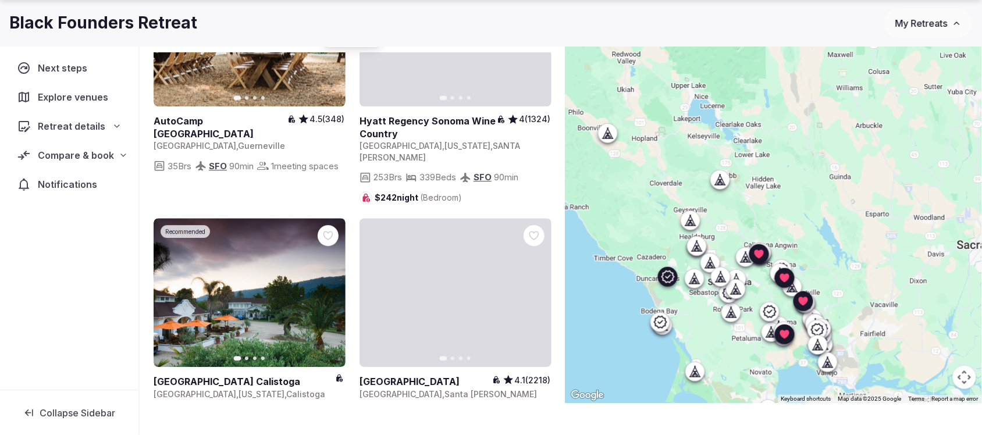
scroll to position [2181, 0]
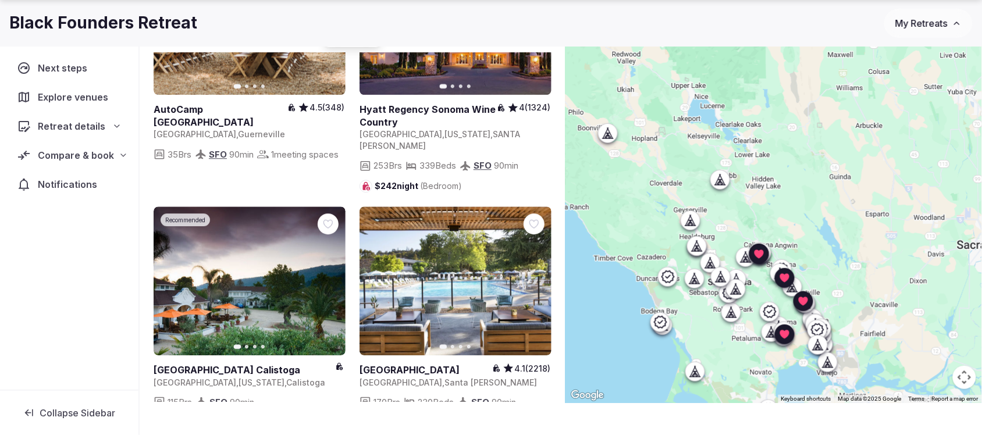
click at [327, 277] on icon "button" at bounding box center [329, 281] width 5 height 8
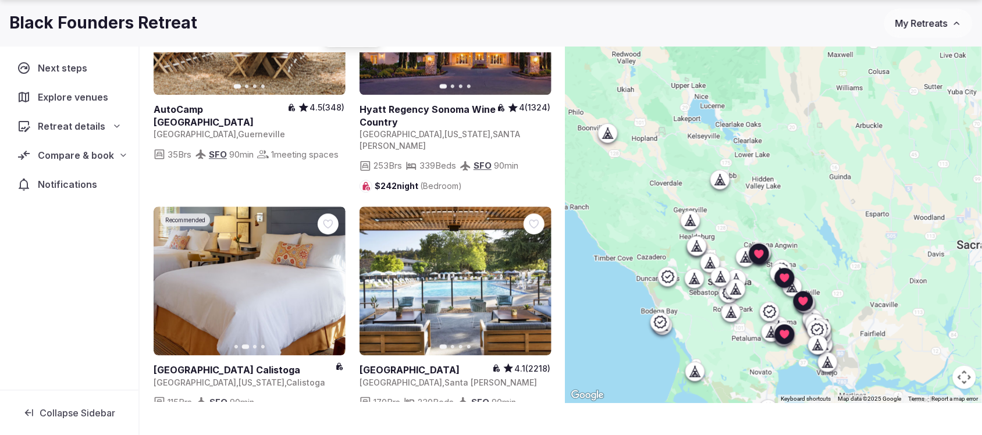
click at [329, 276] on icon "button" at bounding box center [328, 280] width 9 height 9
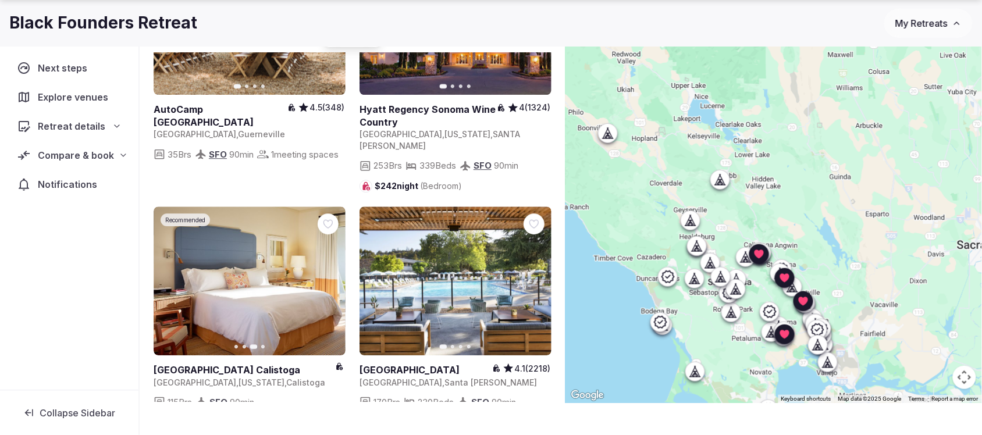
click at [329, 276] on icon "button" at bounding box center [328, 280] width 9 height 9
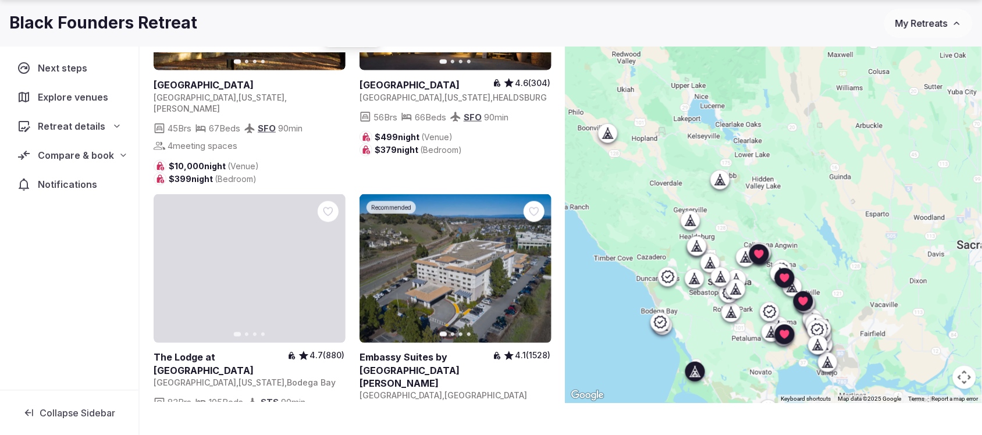
scroll to position [2980, 0]
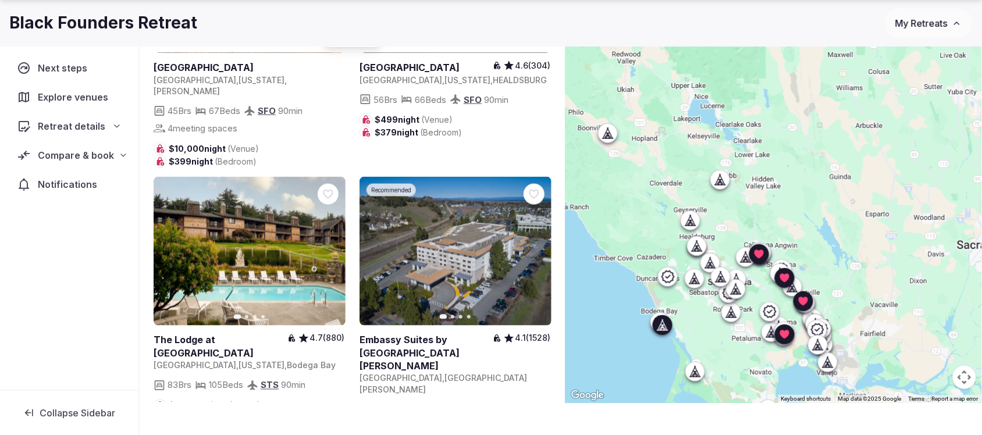
click at [0, 0] on icon at bounding box center [0, 0] width 0 height 0
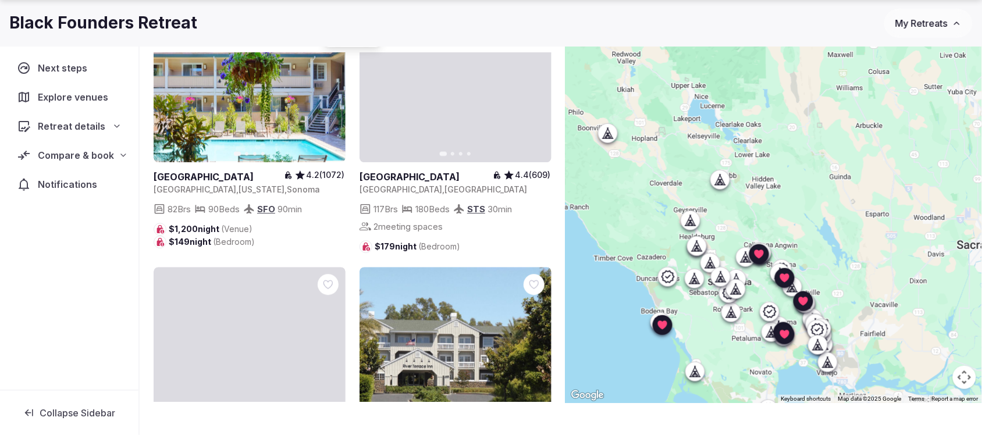
scroll to position [3489, 0]
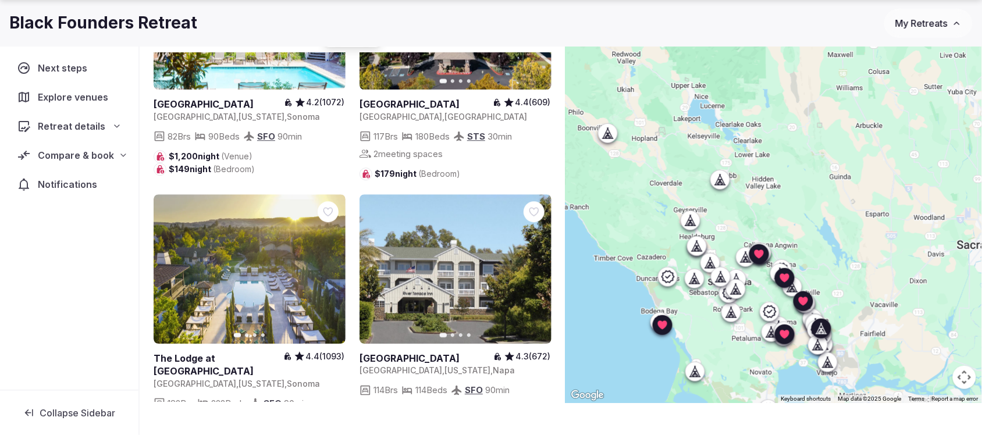
click at [531, 264] on icon "button" at bounding box center [534, 268] width 9 height 9
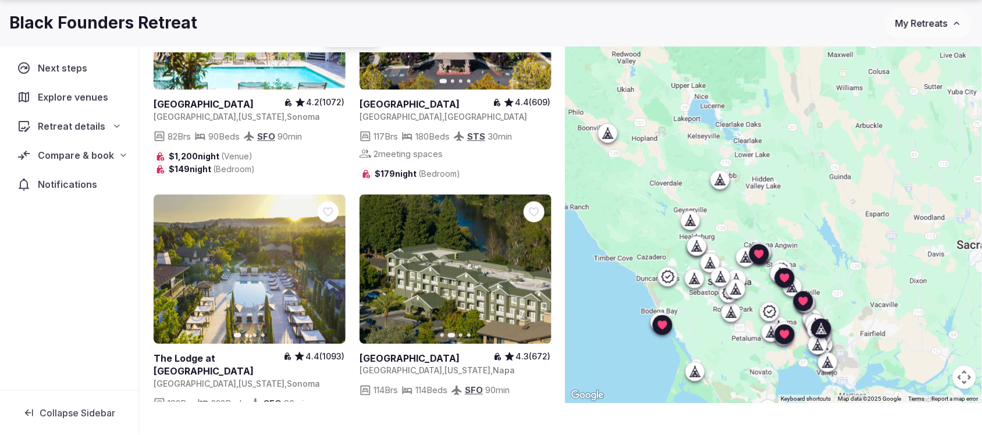
click at [531, 264] on icon "button" at bounding box center [534, 268] width 9 height 9
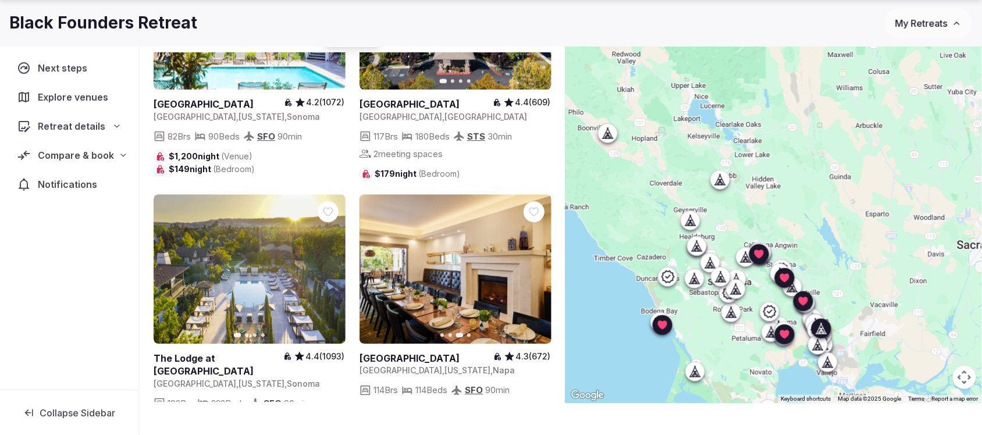
click at [0, 0] on icon at bounding box center [0, 0] width 0 height 0
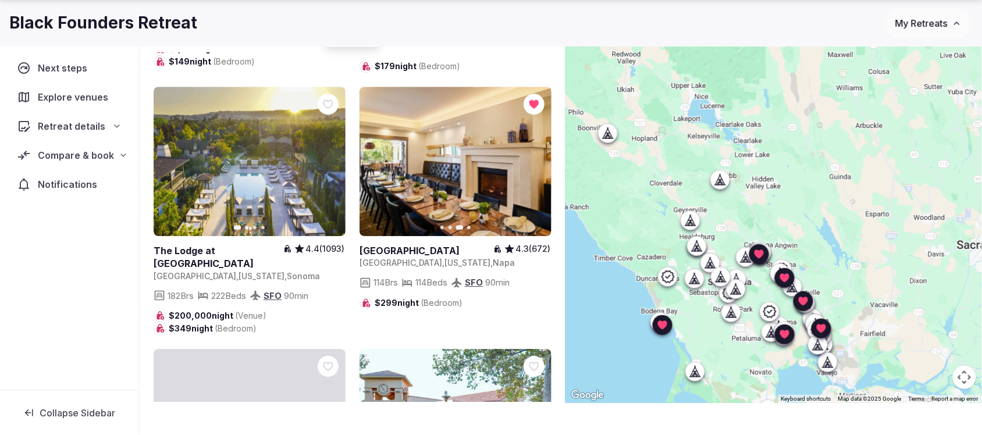
scroll to position [3707, 0]
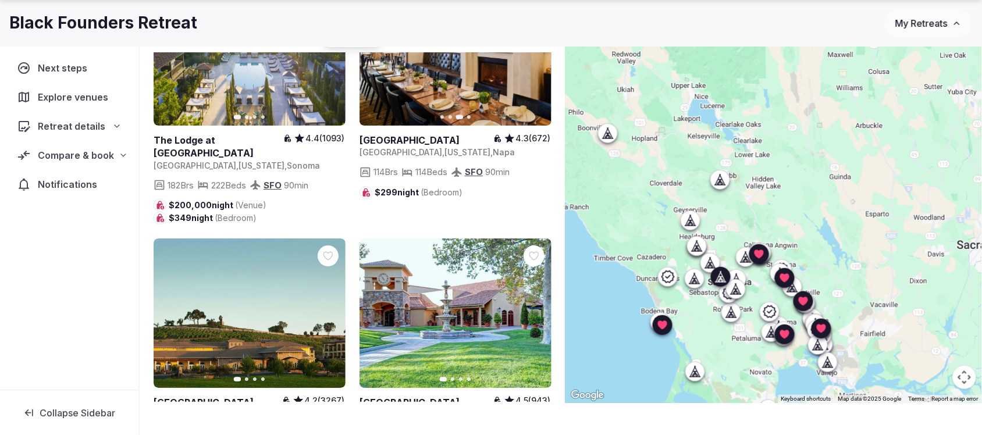
click at [532, 304] on button "Next slide" at bounding box center [535, 313] width 19 height 19
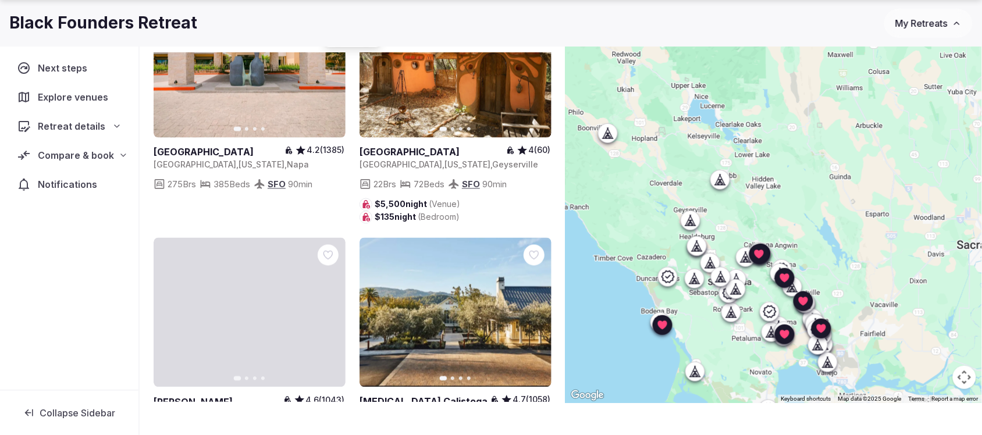
scroll to position [5815, 0]
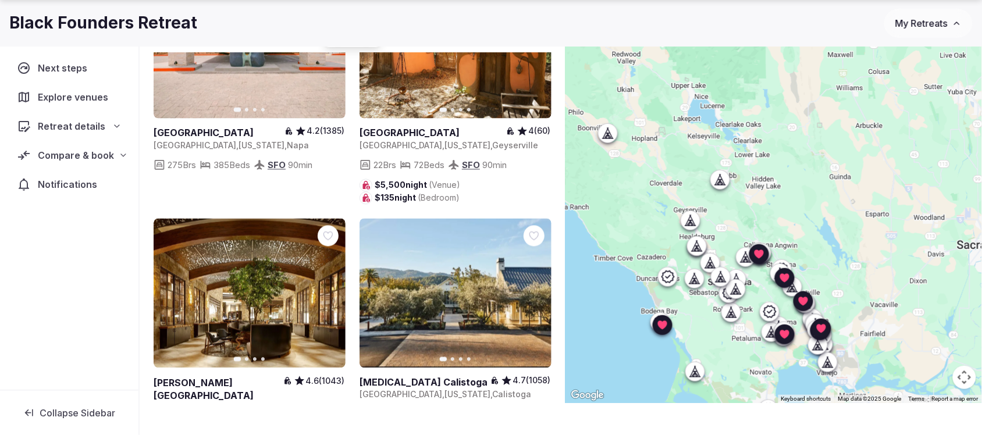
click at [326, 289] on icon "button" at bounding box center [328, 293] width 9 height 9
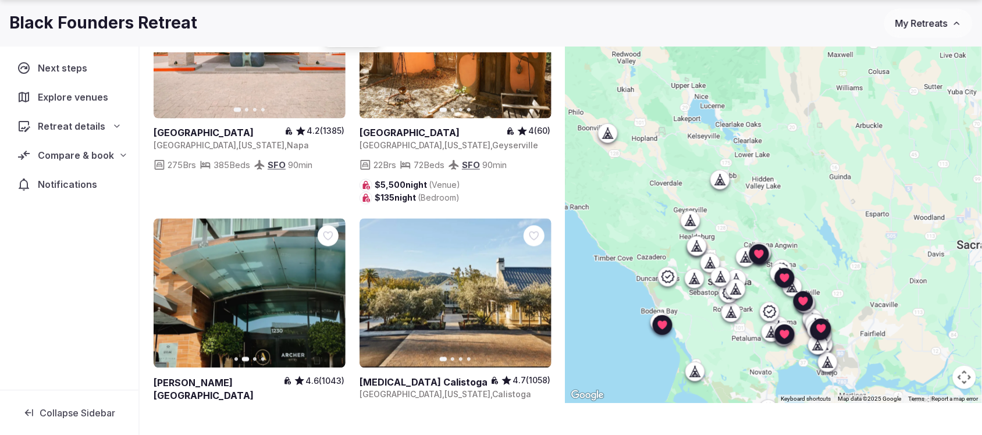
click at [326, 289] on icon "button" at bounding box center [328, 293] width 9 height 9
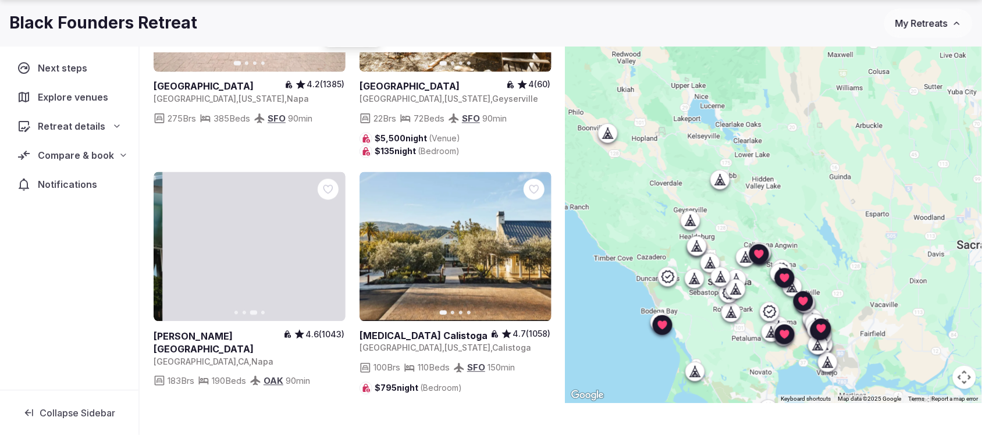
scroll to position [6098, 0]
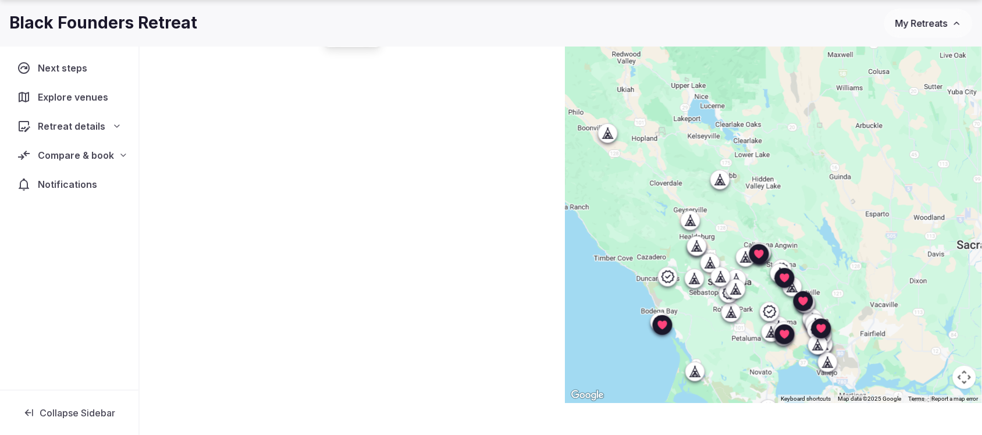
scroll to position [0, 0]
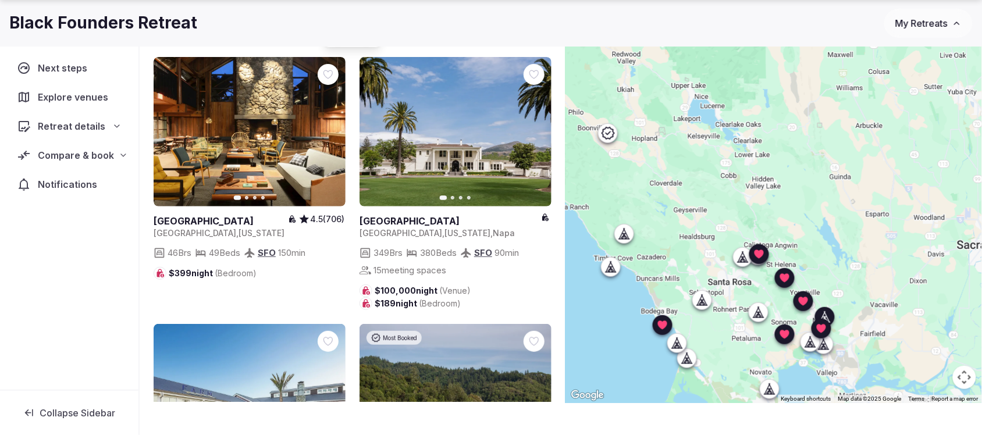
click at [533, 125] on button "Next slide" at bounding box center [535, 132] width 19 height 19
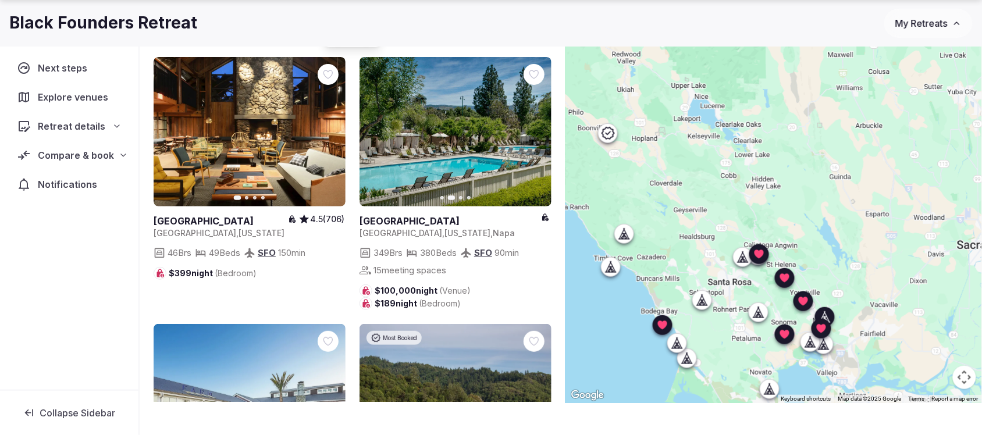
click at [533, 131] on icon "button" at bounding box center [534, 131] width 9 height 9
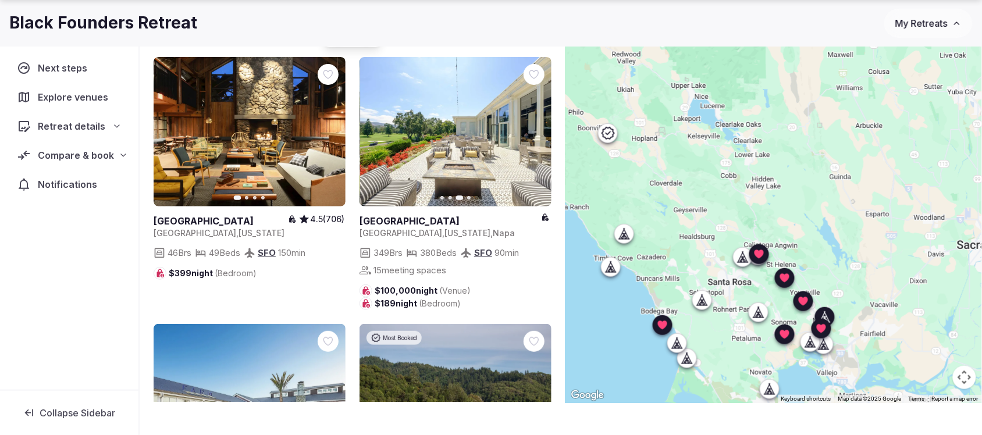
click at [533, 131] on icon "button" at bounding box center [534, 131] width 9 height 9
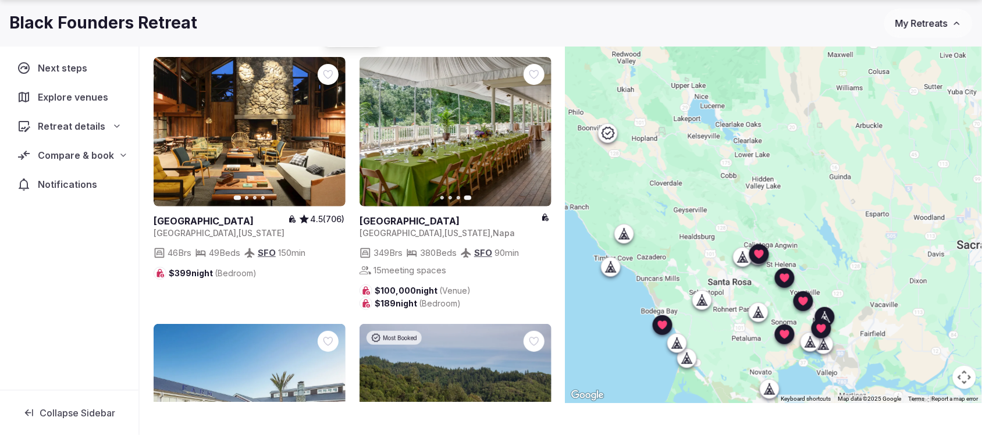
click at [0, 0] on icon at bounding box center [0, 0] width 0 height 0
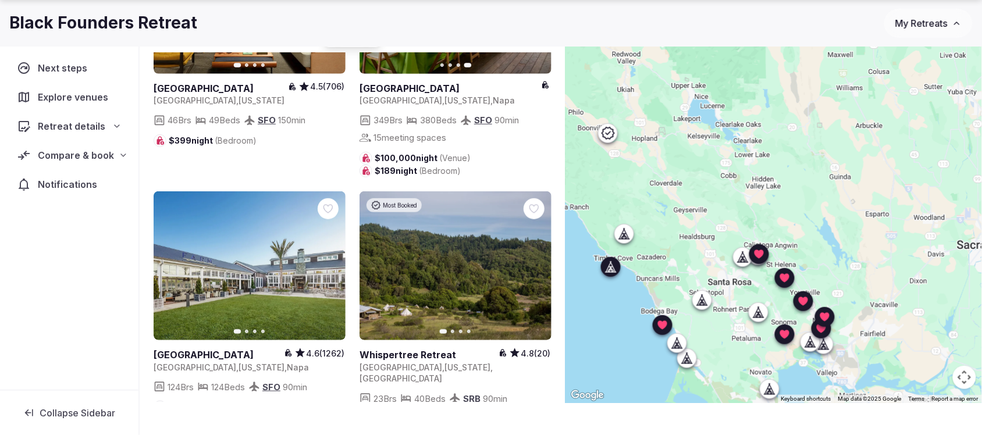
scroll to position [145, 0]
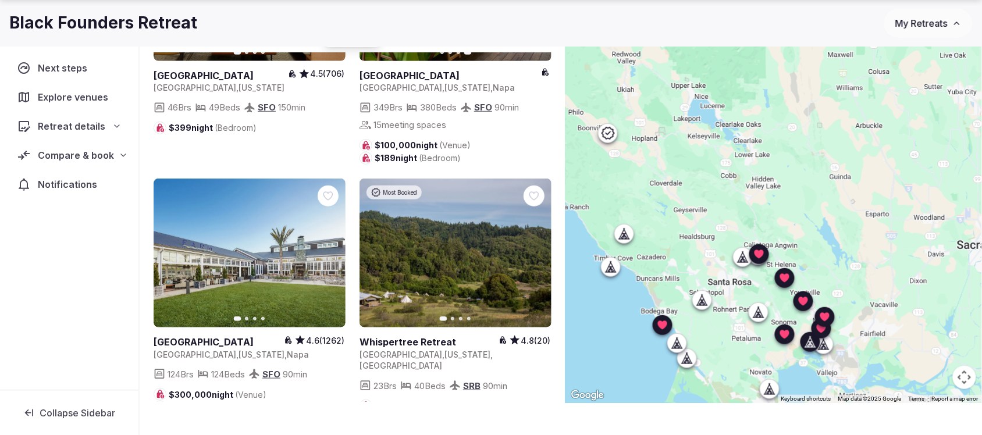
click at [0, 0] on icon at bounding box center [0, 0] width 0 height 0
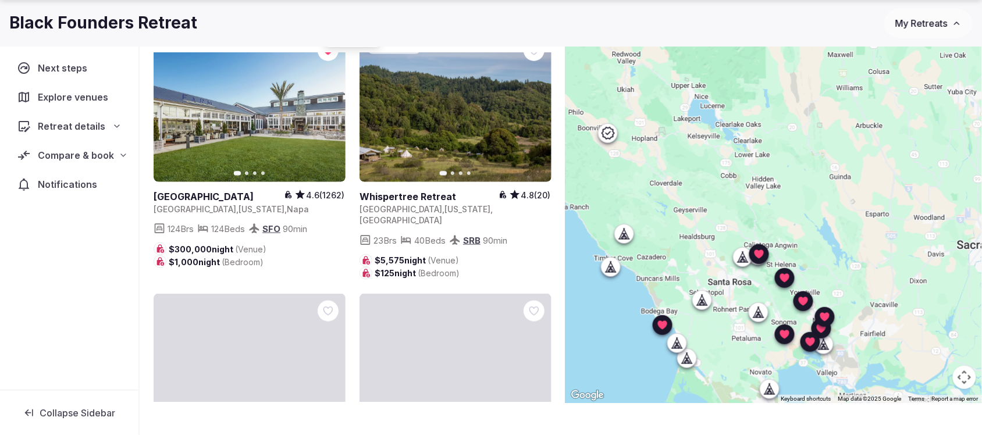
scroll to position [218, 0]
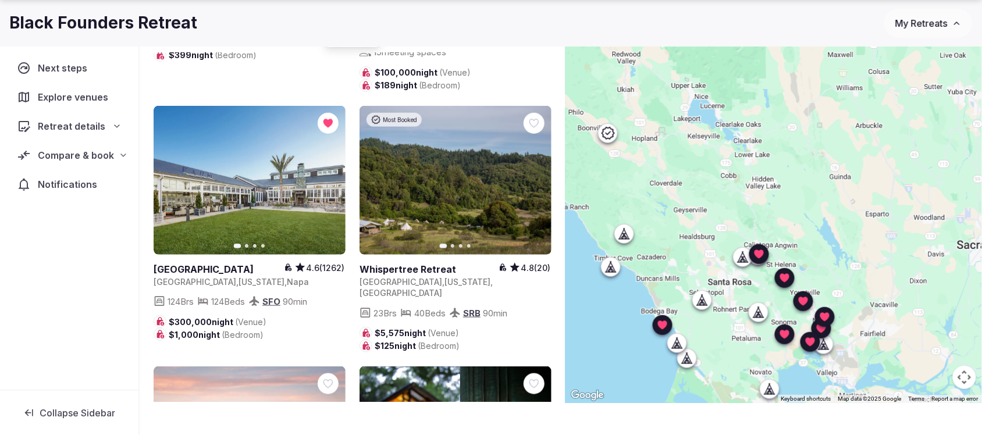
click at [0, 0] on icon at bounding box center [0, 0] width 0 height 0
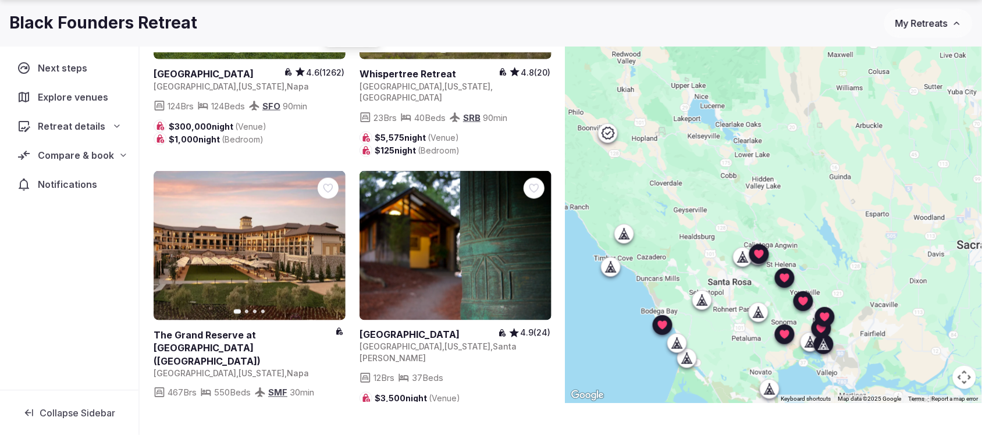
scroll to position [436, 0]
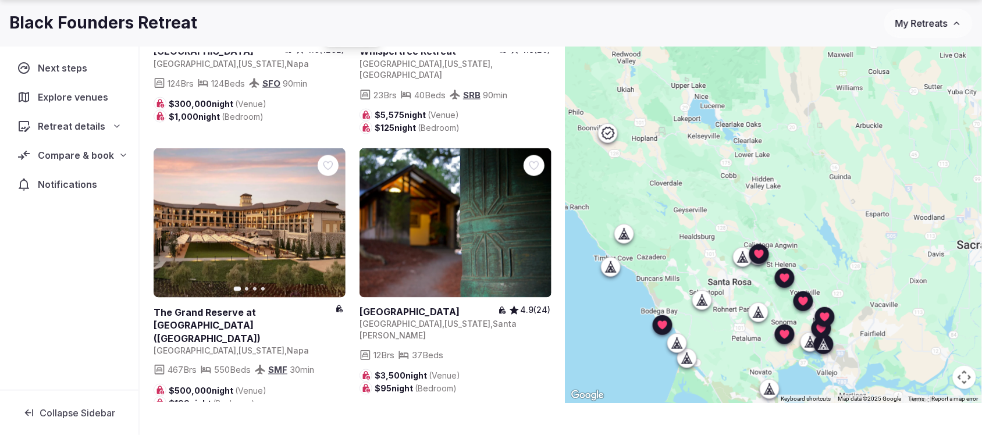
click at [0, 0] on icon at bounding box center [0, 0] width 0 height 0
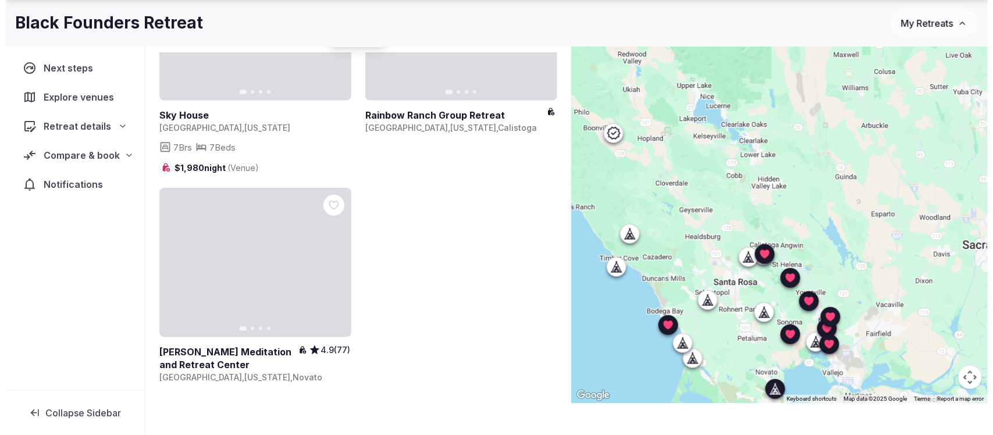
scroll to position [1449, 0]
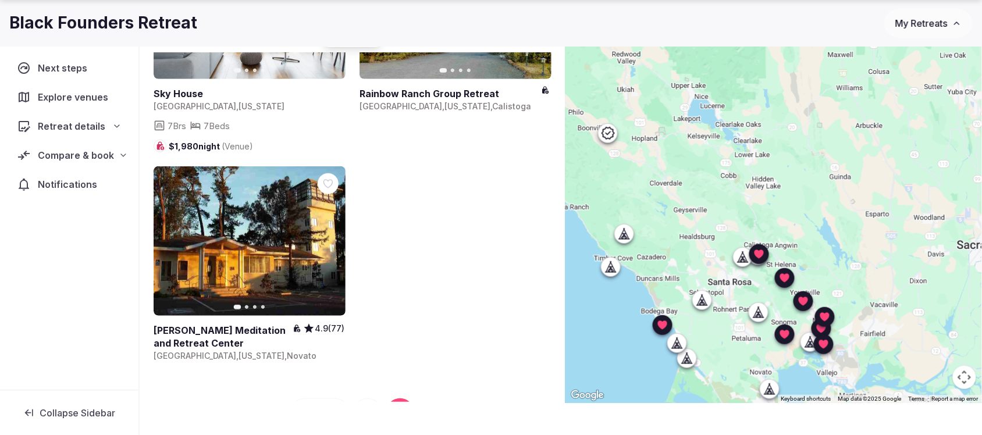
click at [785, 24] on span "My Retreats" at bounding box center [921, 23] width 52 height 12
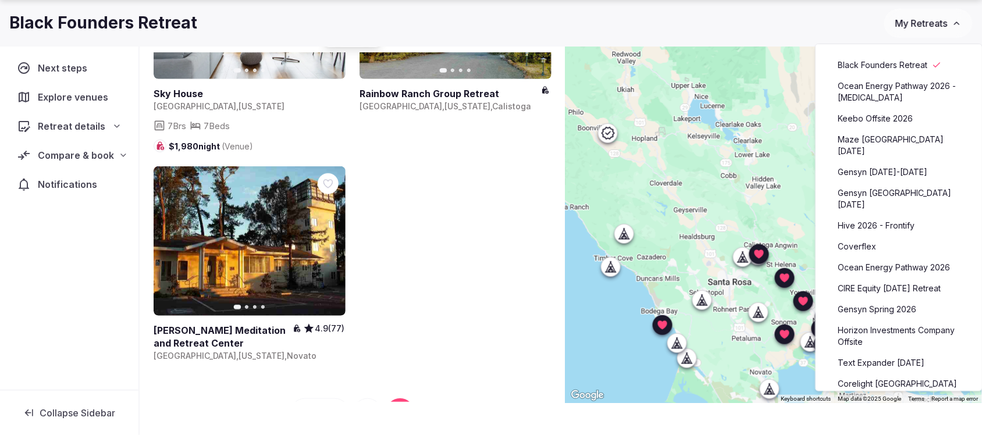
click at [785, 134] on link "Maze [GEOGRAPHIC_DATA] [DATE]" at bounding box center [898, 145] width 143 height 30
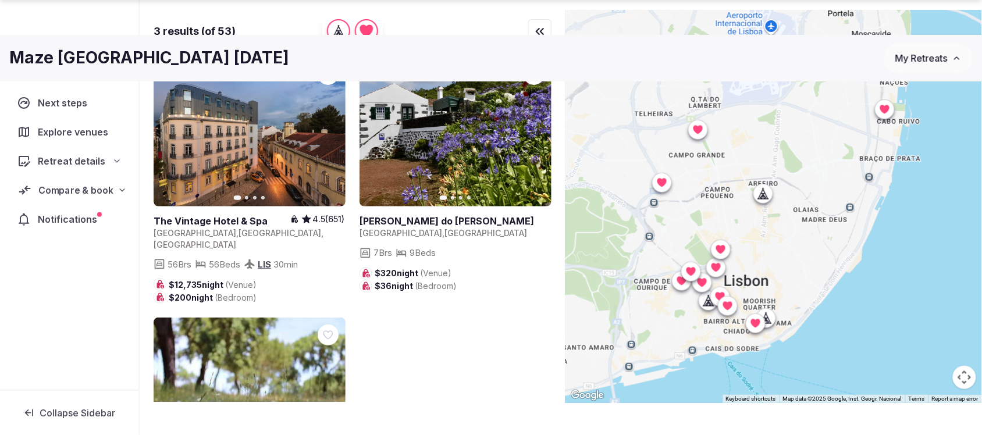
click at [70, 190] on span "Compare & book" at bounding box center [75, 190] width 74 height 14
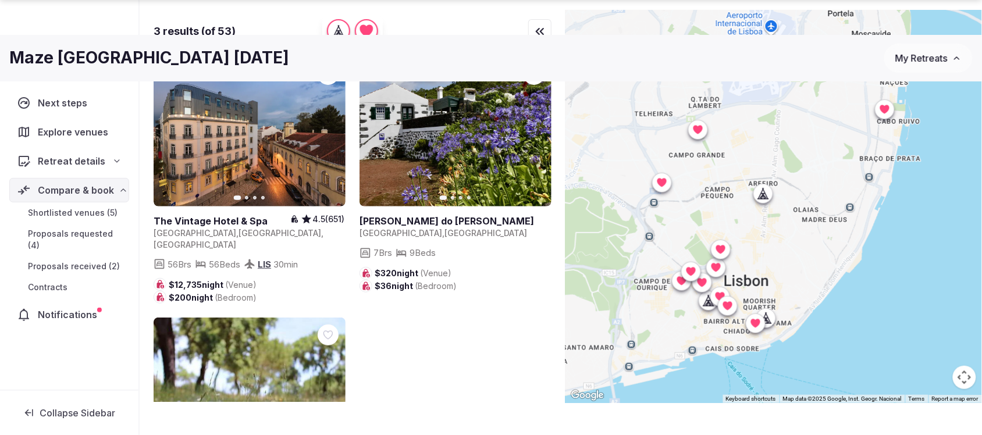
click at [69, 260] on span "Proposals received (2)" at bounding box center [74, 266] width 92 height 12
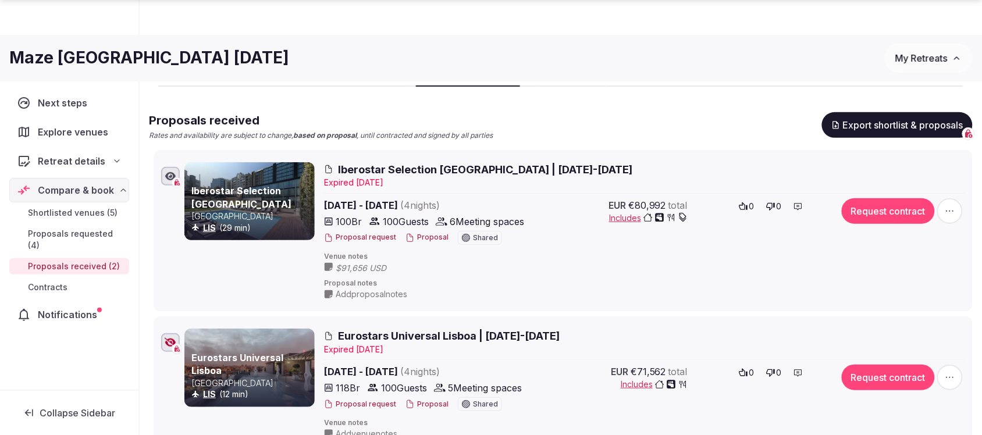
click at [415, 237] on button "Proposal" at bounding box center [426, 238] width 43 height 10
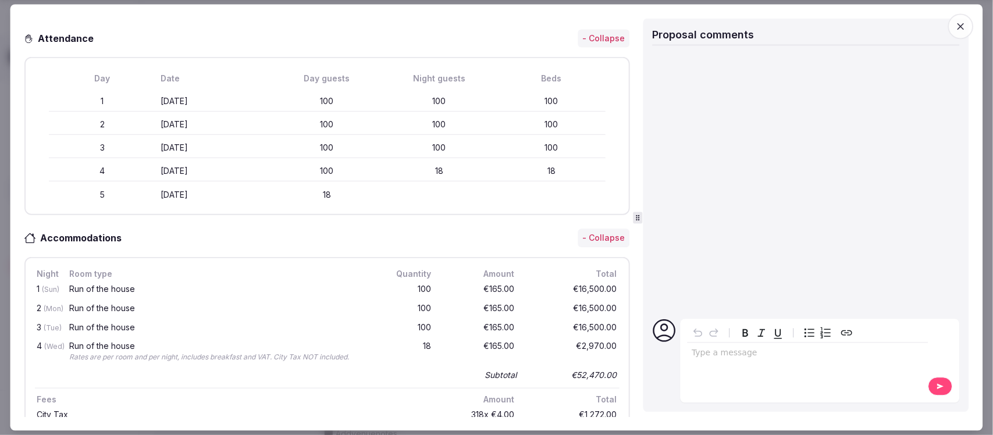
scroll to position [291, 0]
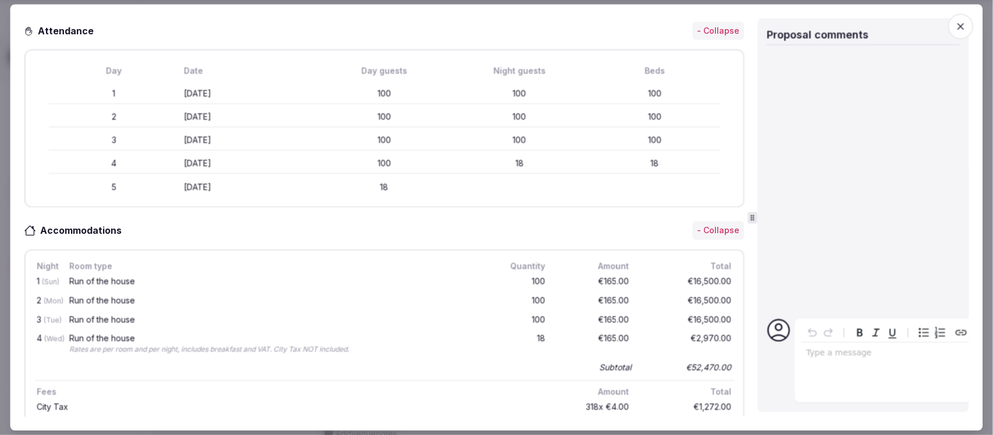
click at [754, 216] on icon at bounding box center [752, 217] width 3 height 5
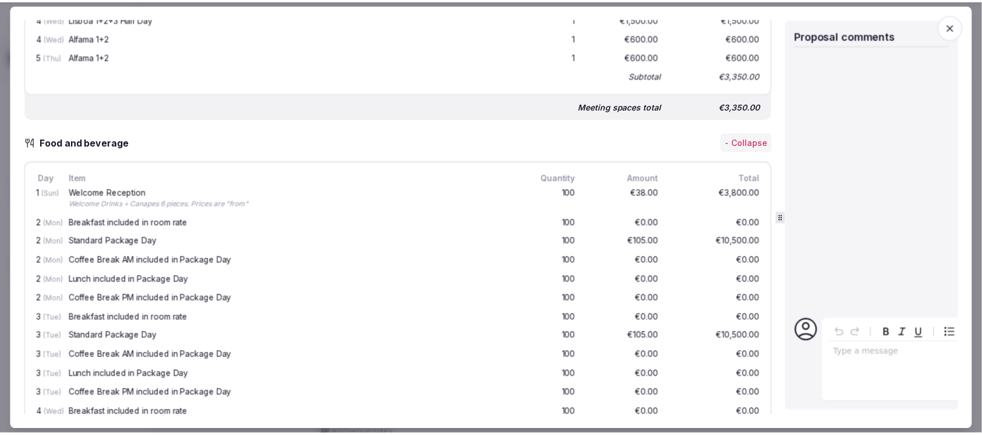
scroll to position [977, 0]
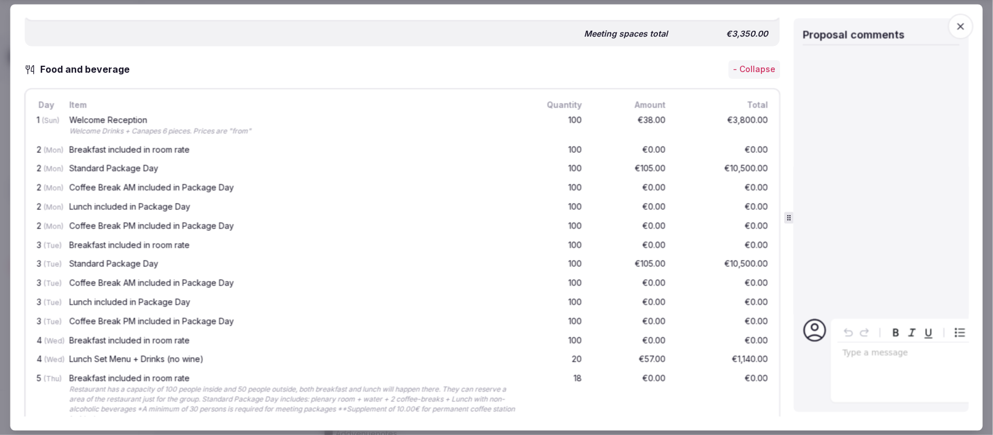
click at [785, 24] on icon "button" at bounding box center [961, 26] width 12 height 12
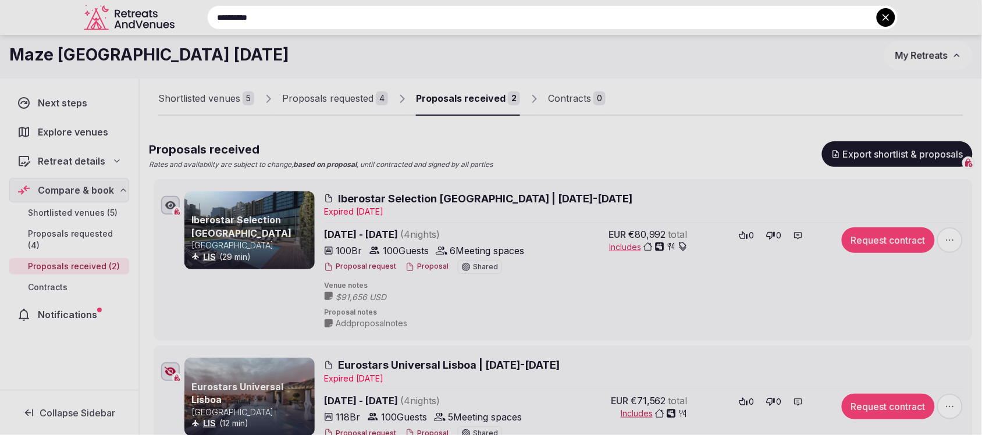
scroll to position [0, 0]
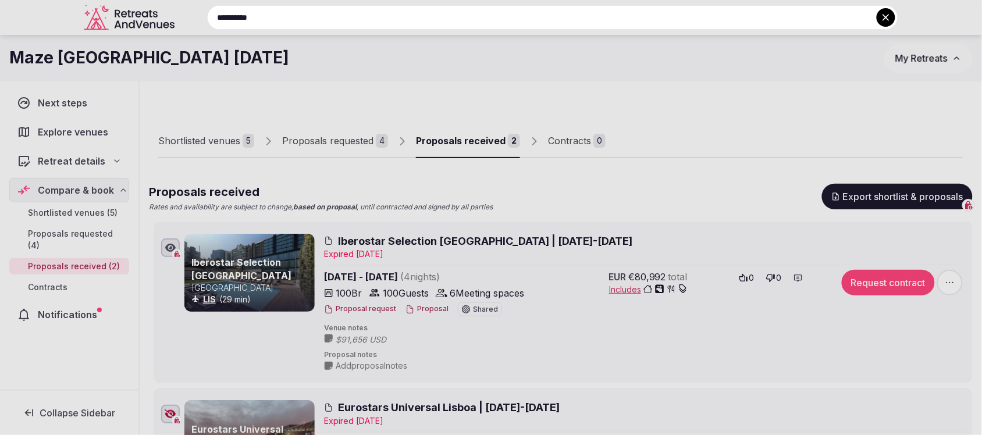
click at [785, 53] on div at bounding box center [491, 217] width 982 height 435
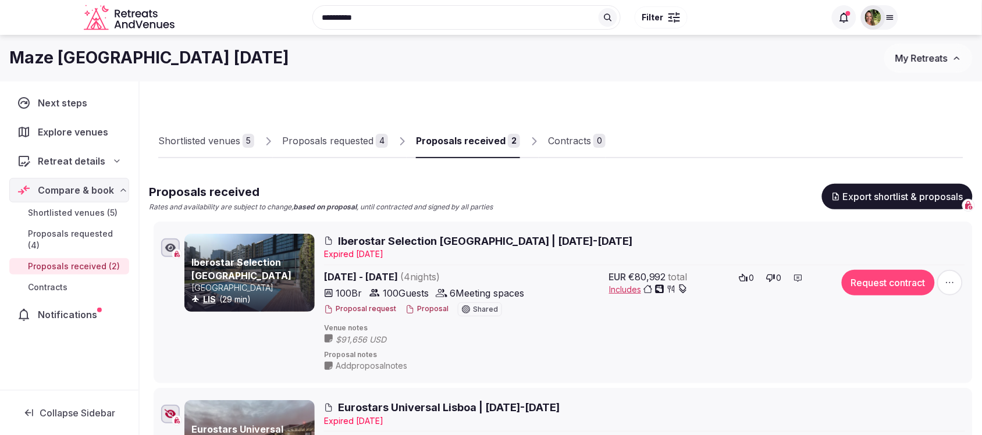
click at [785, 53] on span "My Retreats" at bounding box center [921, 58] width 52 height 12
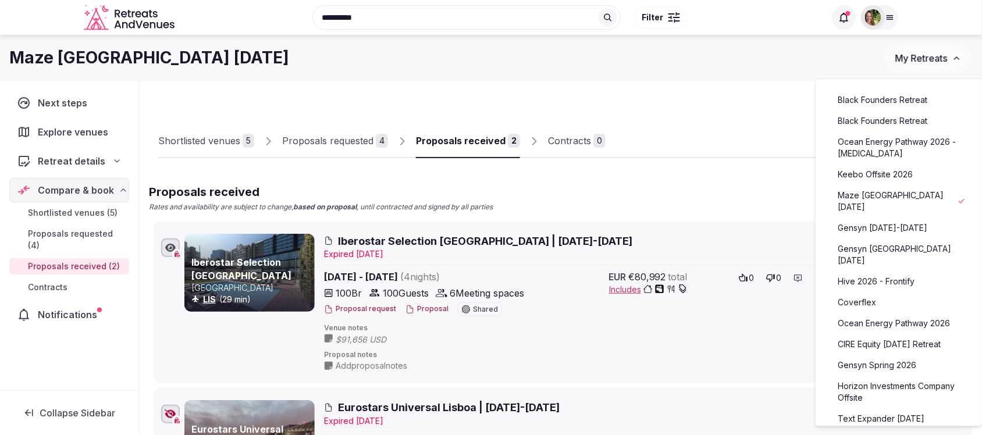
click at [785, 97] on link "Black Founders Retreat" at bounding box center [898, 100] width 143 height 19
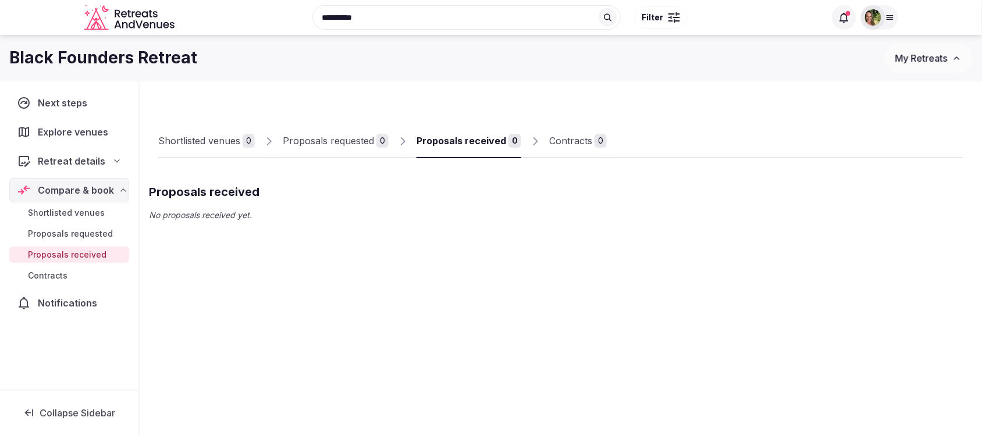
click at [65, 210] on span "Shortlisted venues" at bounding box center [66, 213] width 77 height 12
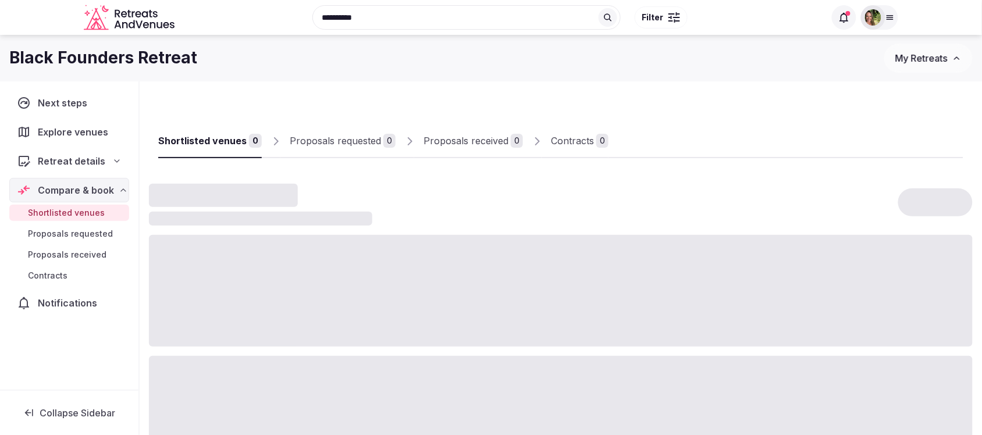
click at [785, 58] on span "My Retreats" at bounding box center [921, 58] width 52 height 12
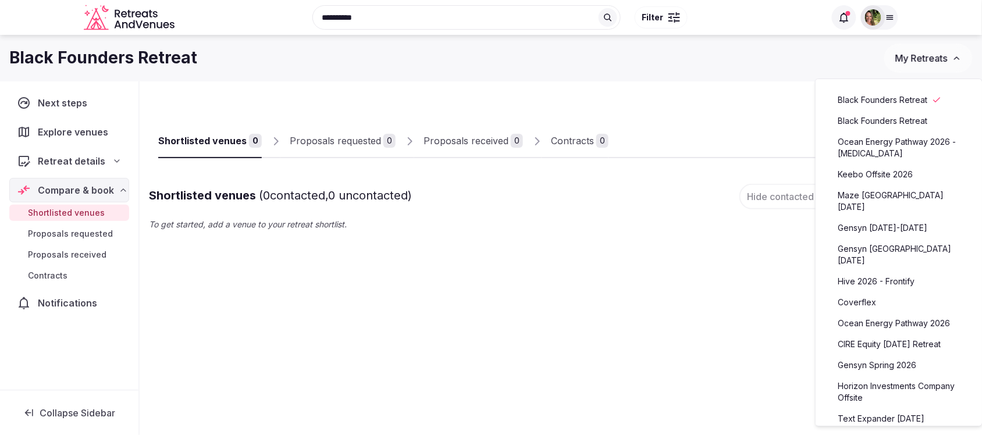
click at [785, 118] on link "Black Founders Retreat" at bounding box center [898, 121] width 143 height 19
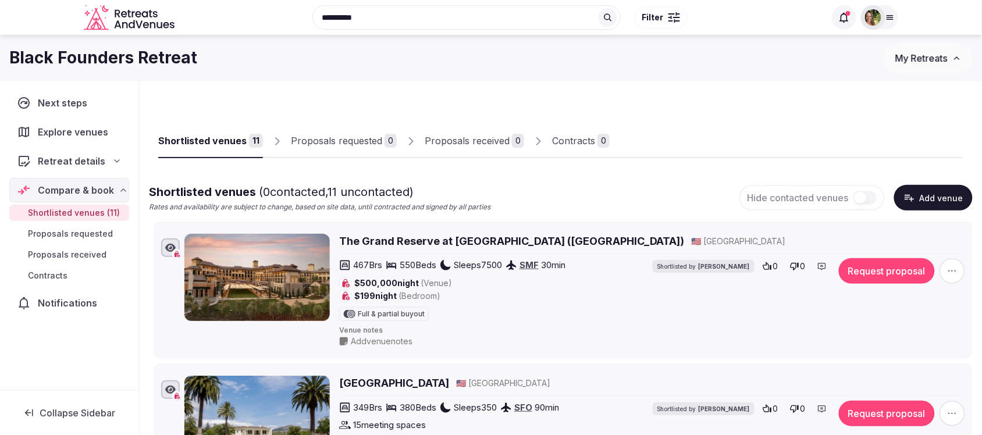
click at [67, 151] on div "Retreat details" at bounding box center [69, 161] width 120 height 24
